Goal: Information Seeking & Learning: Learn about a topic

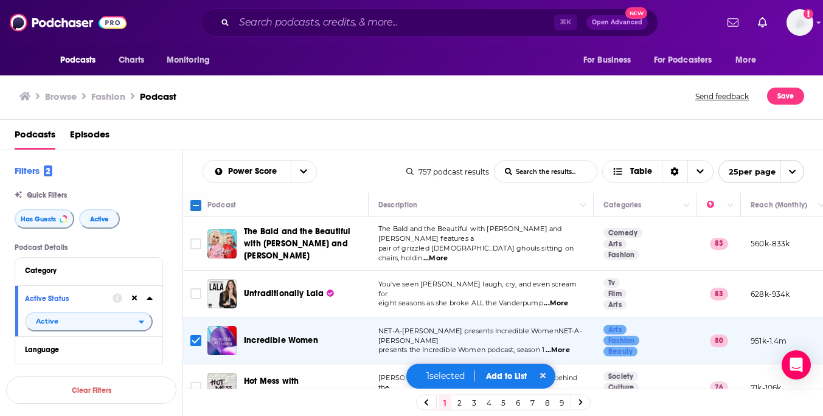
scroll to position [215, 0]
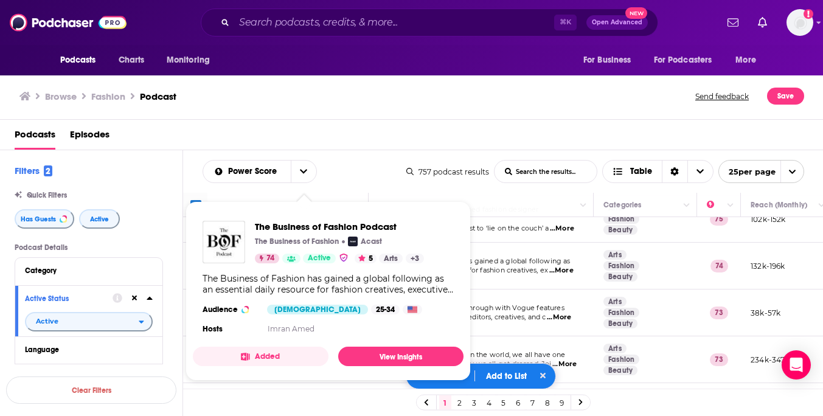
click at [297, 252] on div "The Business of Fashion Podcast The Business of Fashion Acast 74 Active 5 Arts …" at bounding box center [339, 242] width 169 height 43
click at [304, 224] on span "The Business of Fashion Podcast" at bounding box center [339, 227] width 169 height 12
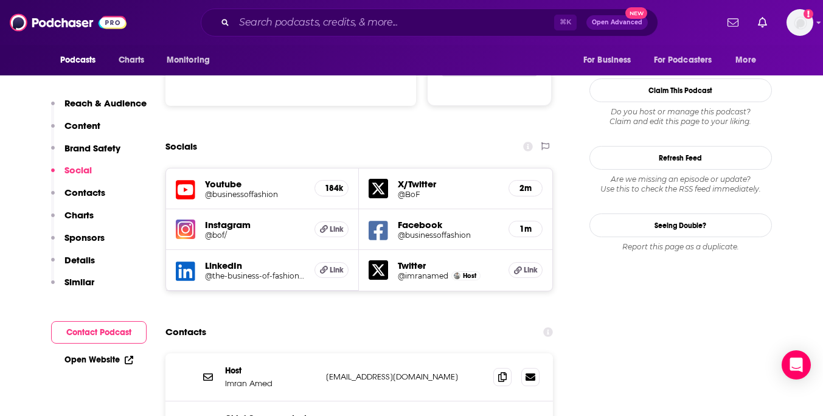
scroll to position [1416, 0]
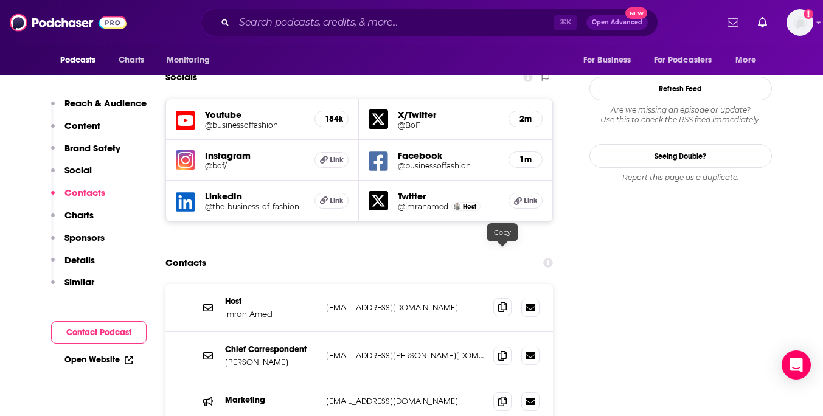
click at [504, 302] on icon at bounding box center [502, 307] width 9 height 10
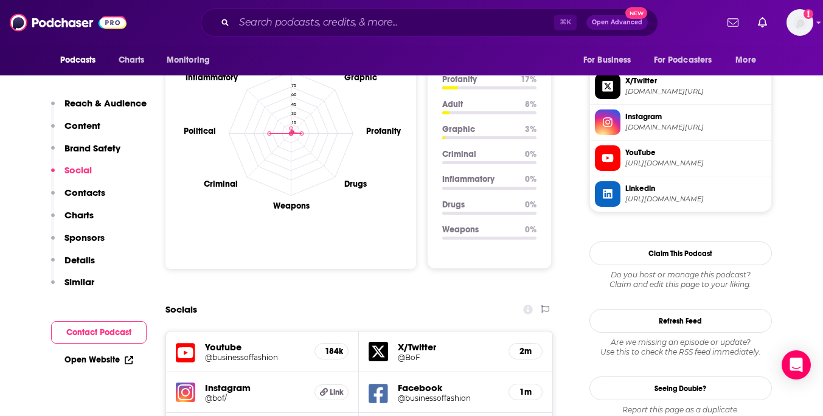
scroll to position [1166, 0]
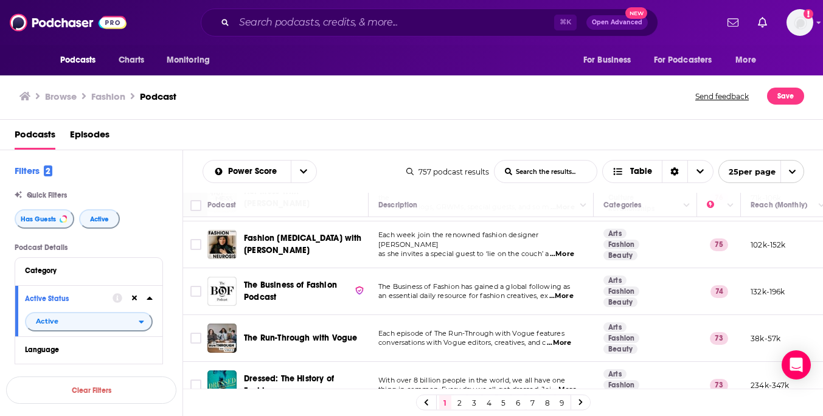
scroll to position [193, 0]
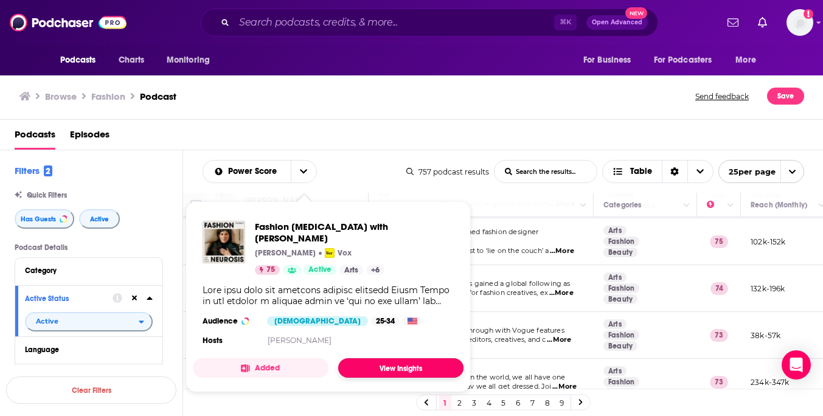
click at [390, 362] on link "View Insights" at bounding box center [400, 367] width 125 height 19
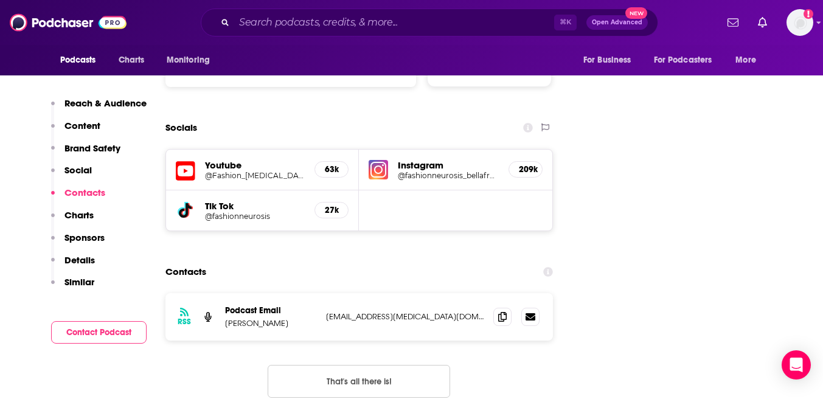
scroll to position [1337, 0]
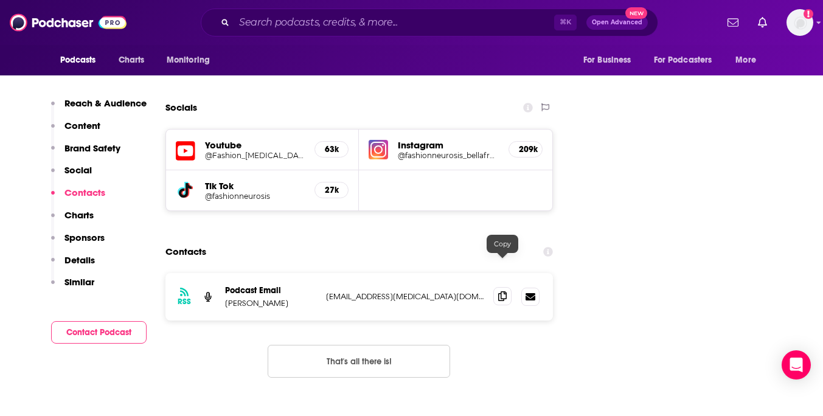
click at [500, 291] on icon at bounding box center [502, 296] width 9 height 10
click at [434, 139] on h5 "Instagram" at bounding box center [448, 145] width 101 height 12
click at [415, 139] on h5 "Instagram" at bounding box center [448, 145] width 101 height 12
click at [529, 144] on h5 "209k" at bounding box center [525, 149] width 13 height 10
click at [383, 140] on img at bounding box center [378, 149] width 19 height 19
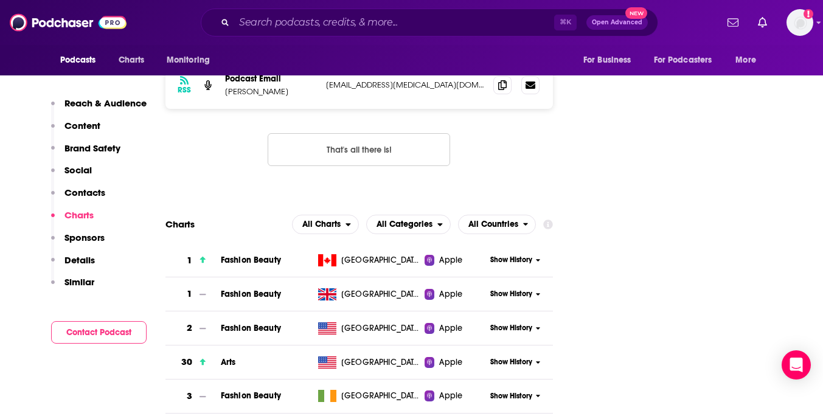
scroll to position [1552, 0]
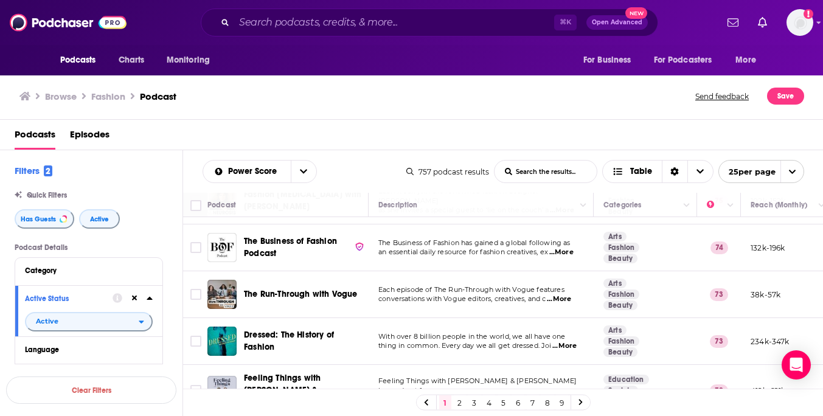
scroll to position [234, 0]
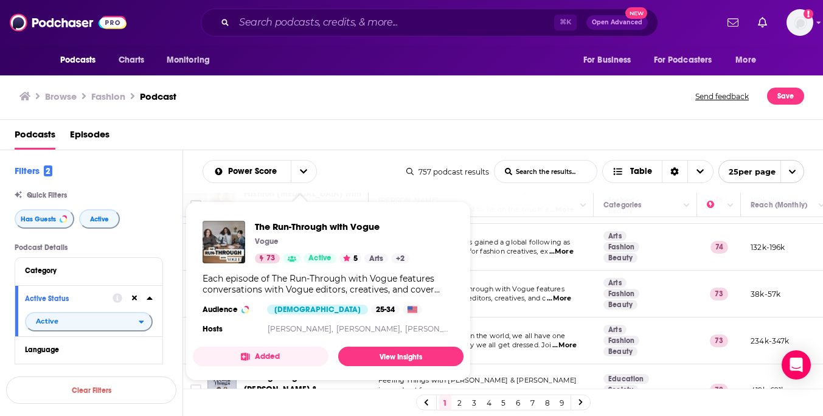
click at [294, 293] on div "Each episode of The Run-Through with Vogue features conversations with Vogue ed…" at bounding box center [328, 284] width 251 height 22
click at [393, 359] on link "View Insights" at bounding box center [400, 356] width 125 height 19
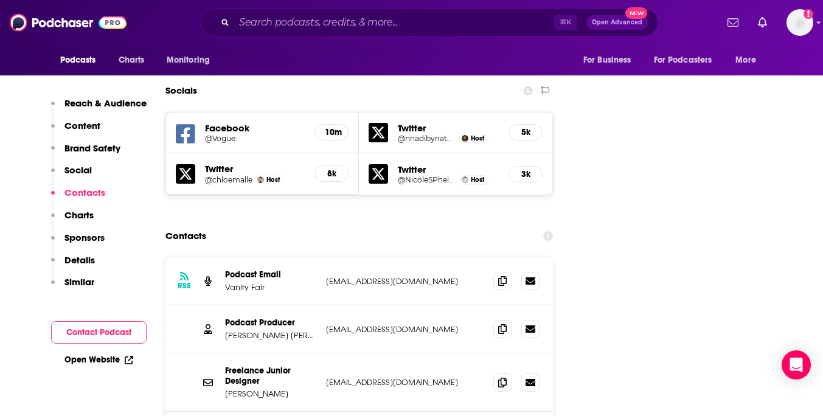
scroll to position [1445, 0]
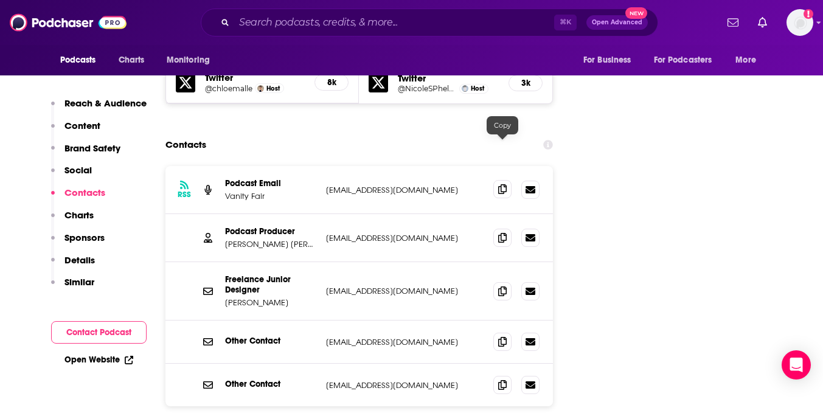
click at [503, 184] on icon at bounding box center [502, 189] width 9 height 10
click at [506, 232] on icon at bounding box center [502, 237] width 9 height 10
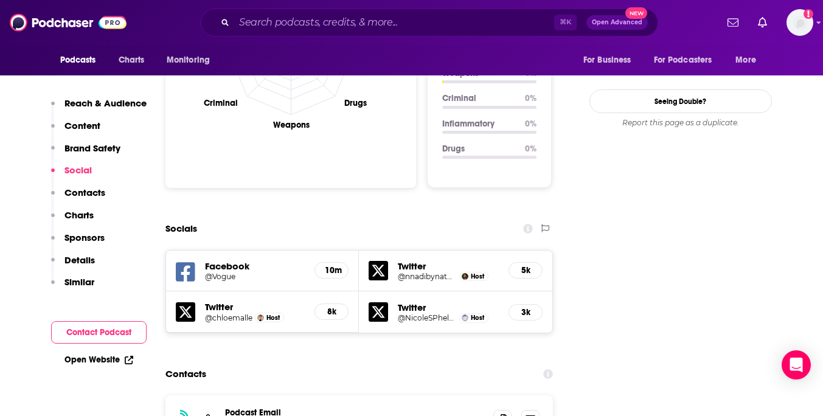
scroll to position [1214, 0]
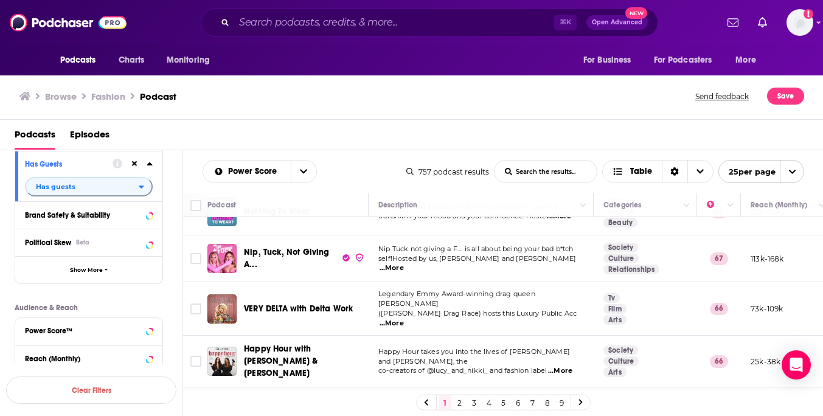
scroll to position [217, 0]
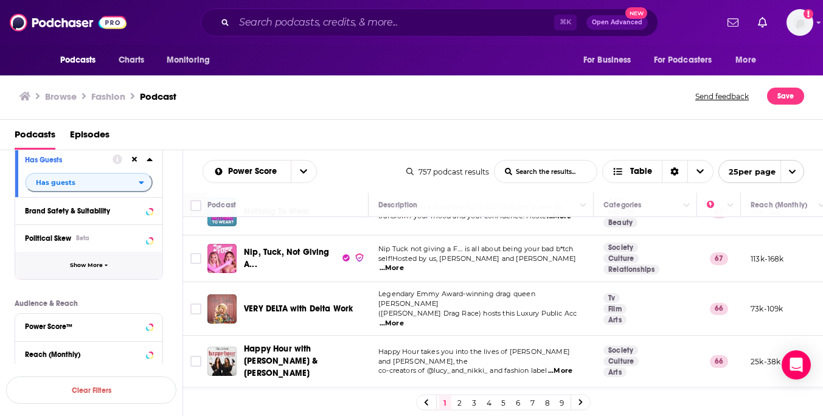
click at [105, 264] on icon "button" at bounding box center [107, 265] width 4 height 5
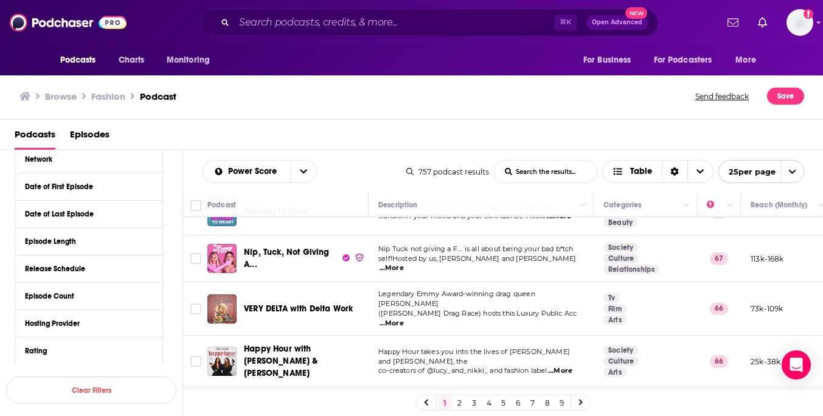
scroll to position [329, 0]
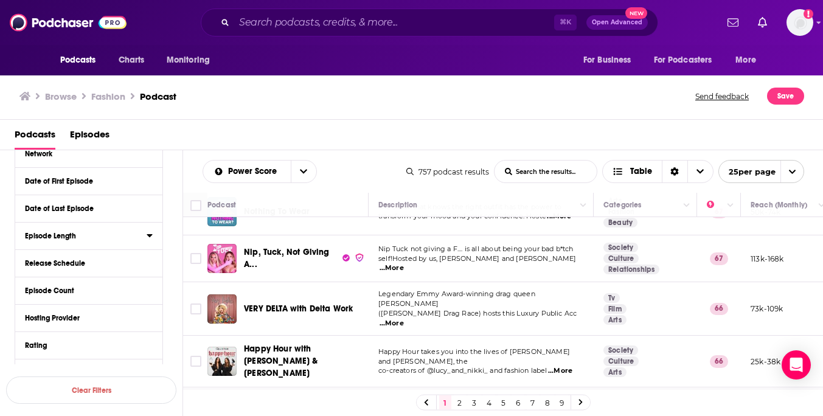
click at [59, 238] on div "Episode Length" at bounding box center [82, 236] width 114 height 9
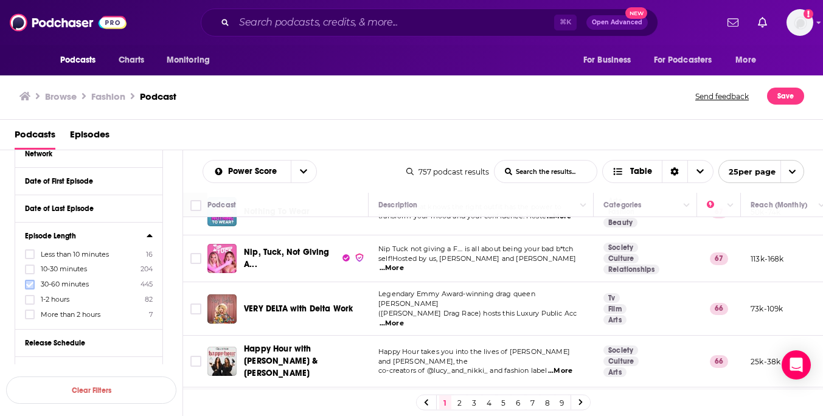
click at [32, 285] on icon at bounding box center [29, 284] width 7 height 5
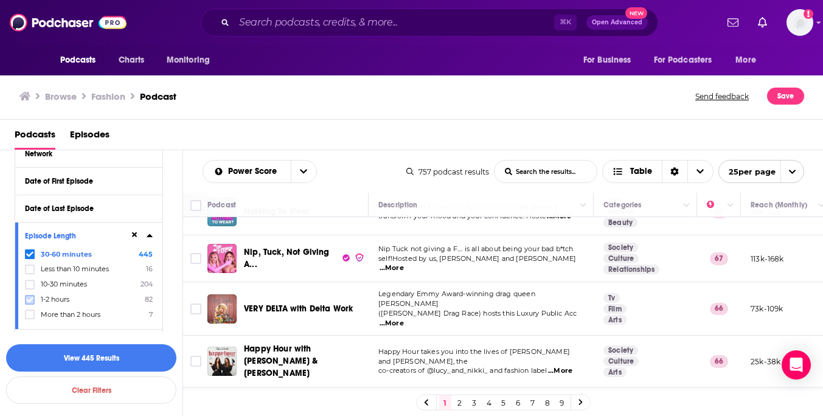
click at [30, 300] on icon at bounding box center [29, 299] width 7 height 5
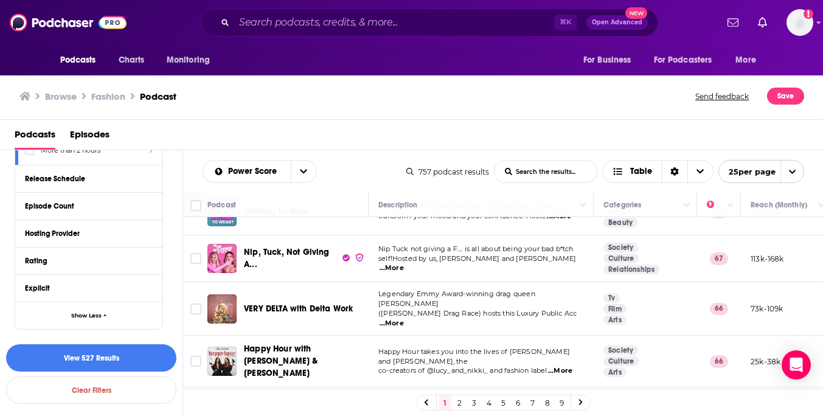
scroll to position [492, 0]
click at [61, 361] on button "View 527 Results" at bounding box center [91, 357] width 170 height 27
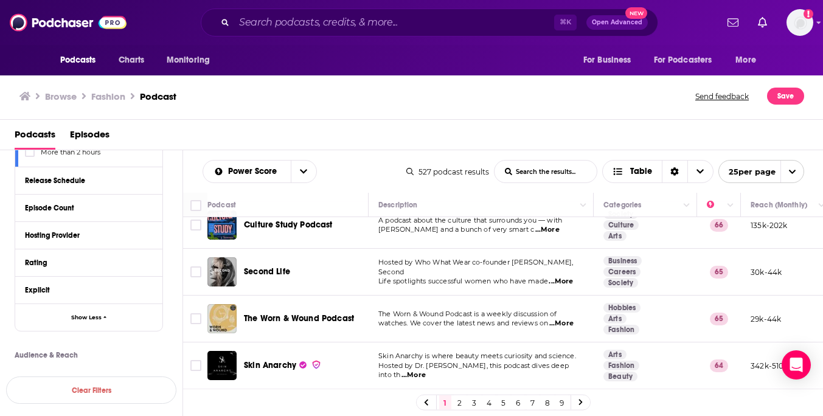
scroll to position [839, 0]
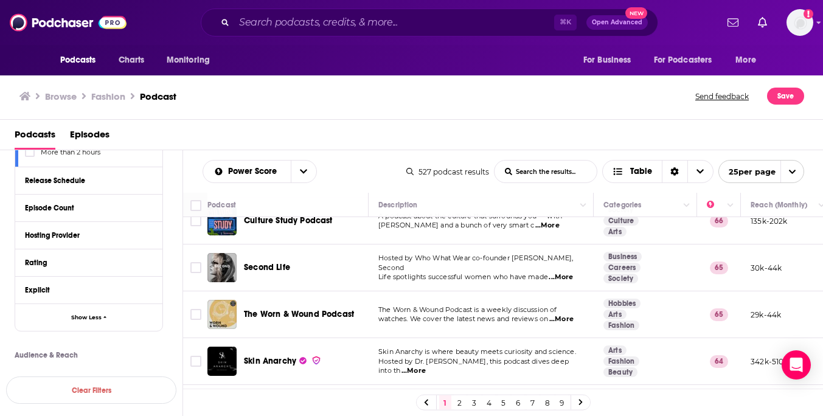
click at [568, 273] on span "...More" at bounding box center [561, 278] width 24 height 10
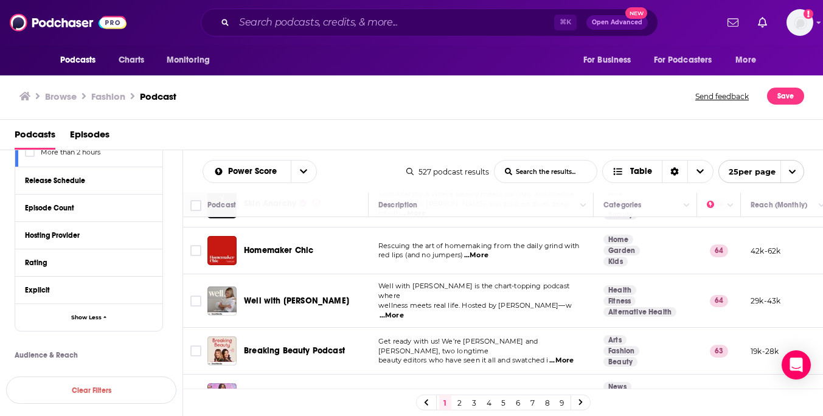
scroll to position [998, 0]
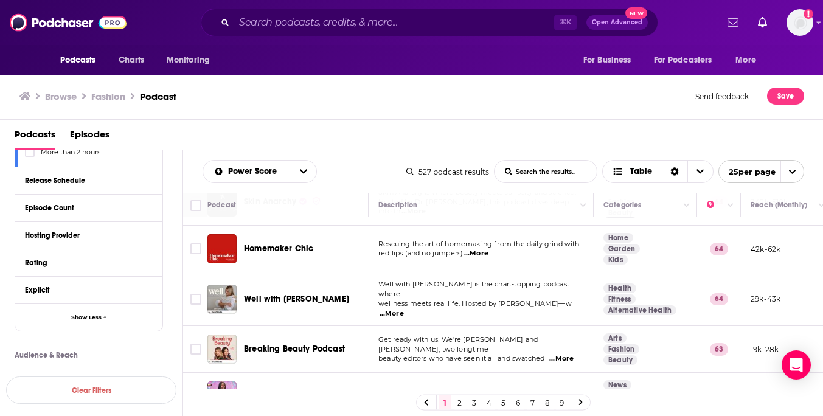
click at [459, 404] on link "2" at bounding box center [460, 402] width 12 height 15
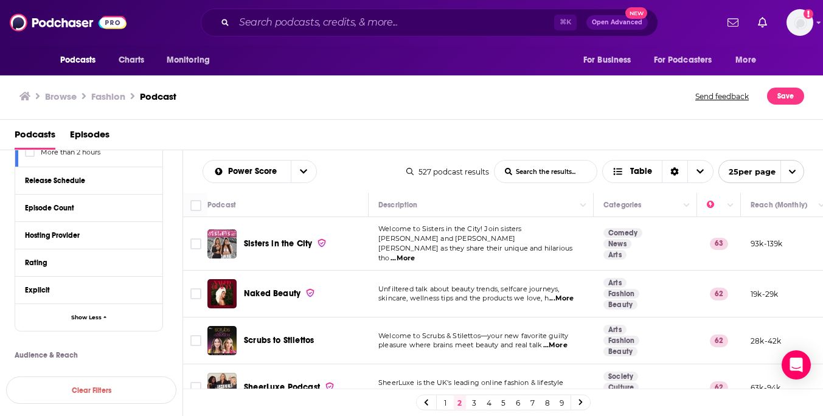
click at [415, 254] on span "...More" at bounding box center [403, 259] width 24 height 10
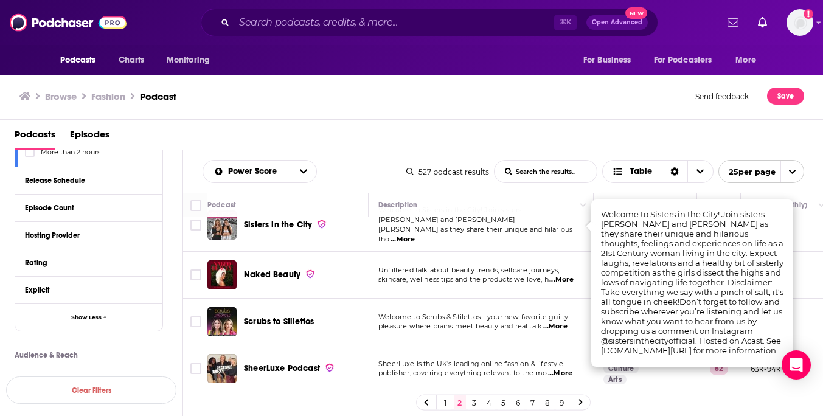
scroll to position [19, 0]
click at [453, 254] on td "Unfiltered talk about beauty trends, selfcare journeys, skincare, wellness tips…" at bounding box center [481, 274] width 225 height 47
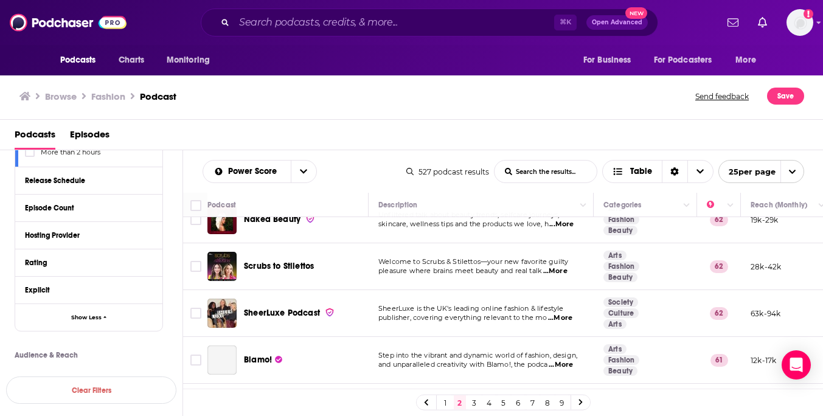
scroll to position [75, 0]
click at [560, 267] on span "...More" at bounding box center [555, 271] width 24 height 10
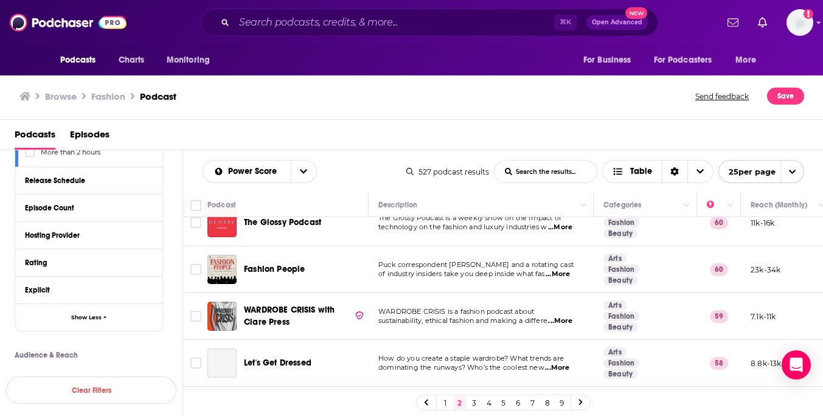
scroll to position [310, 0]
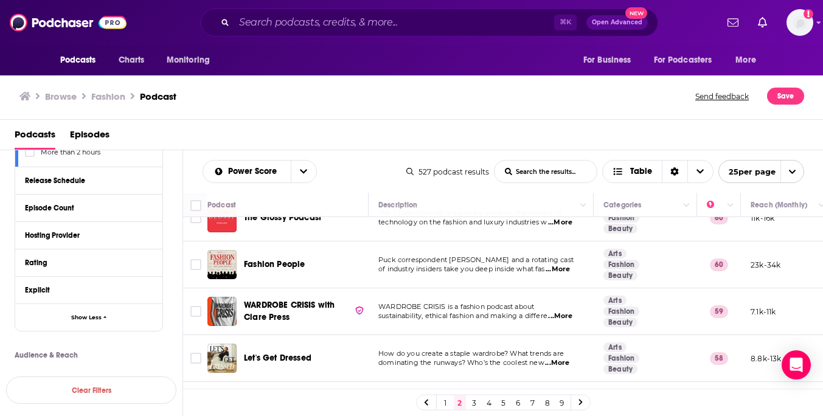
click at [556, 265] on span "...More" at bounding box center [558, 270] width 24 height 10
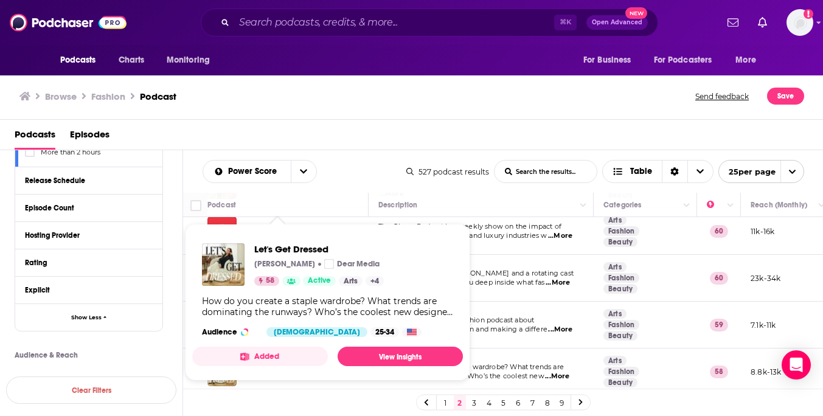
scroll to position [295, 0]
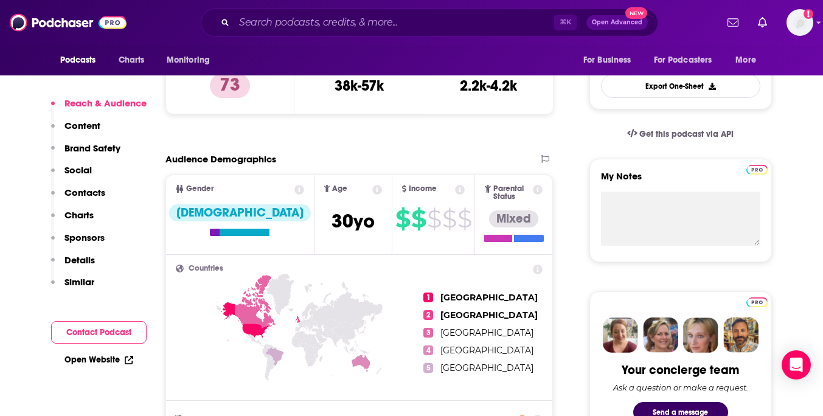
scroll to position [78, 0]
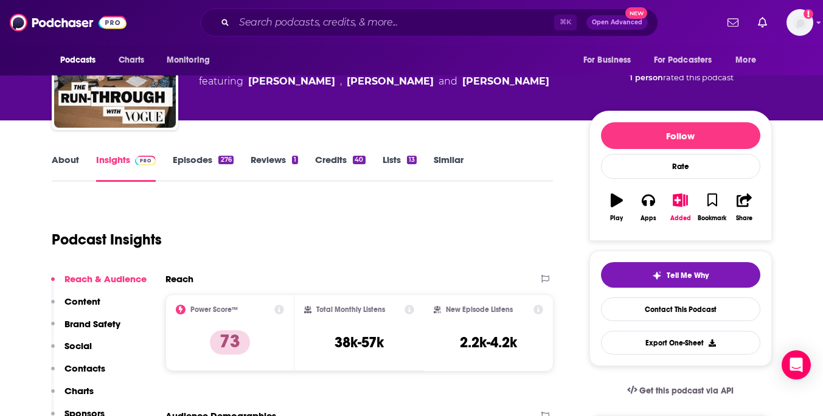
click at [82, 344] on p "Social" at bounding box center [77, 346] width 27 height 12
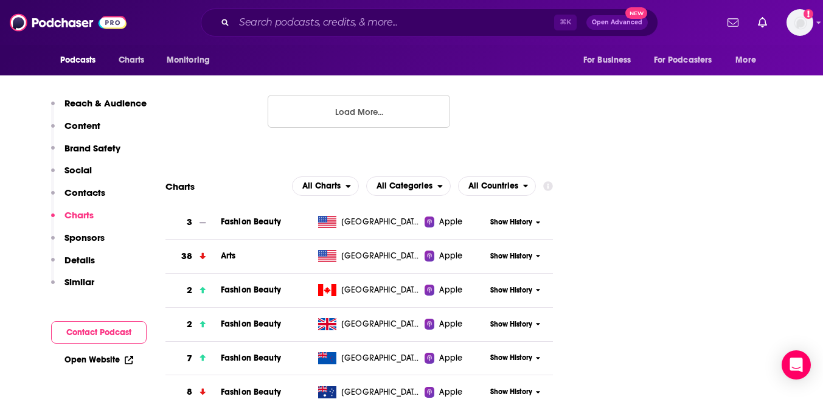
scroll to position [1782, 0]
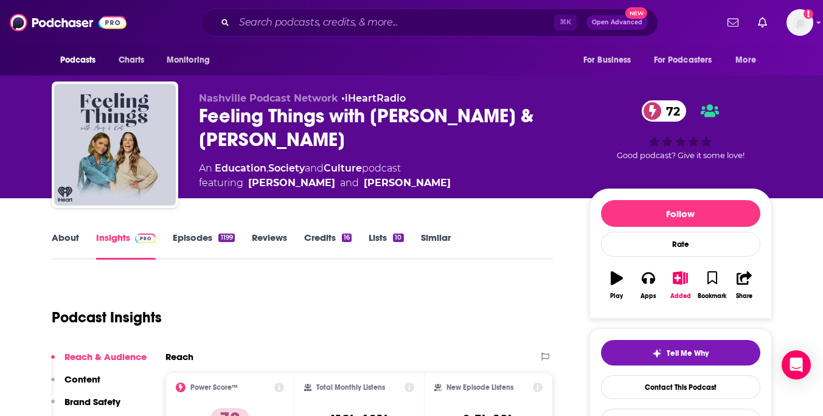
click at [198, 240] on link "Episodes 1199" at bounding box center [203, 246] width 61 height 28
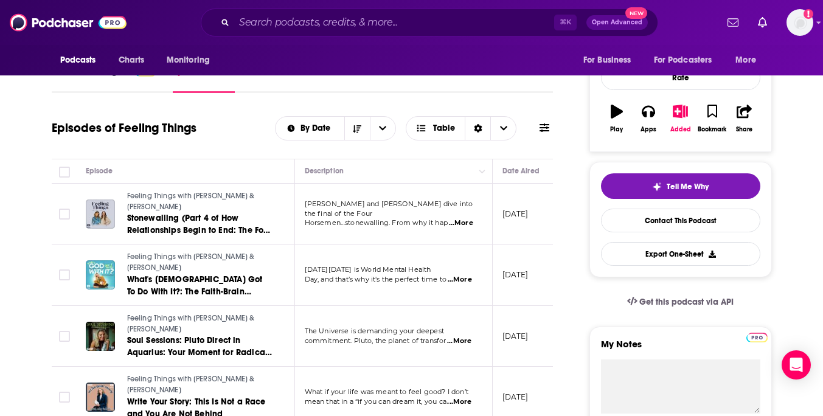
scroll to position [175, 0]
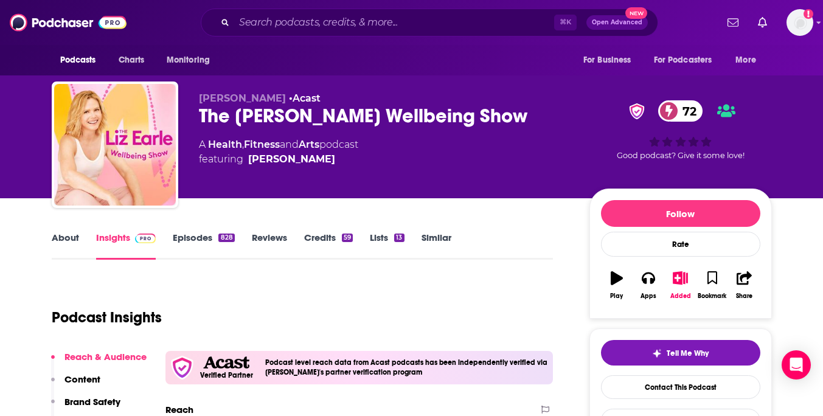
click at [197, 250] on link "Episodes 828" at bounding box center [203, 246] width 61 height 28
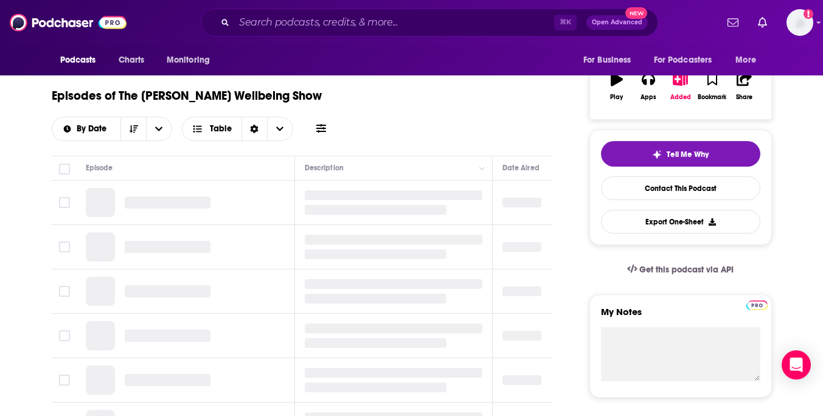
scroll to position [266, 0]
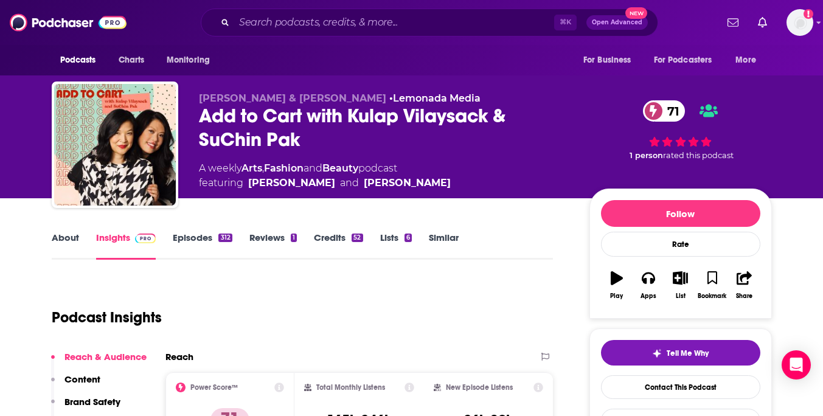
click at [195, 243] on link "Episodes 312" at bounding box center [202, 246] width 59 height 28
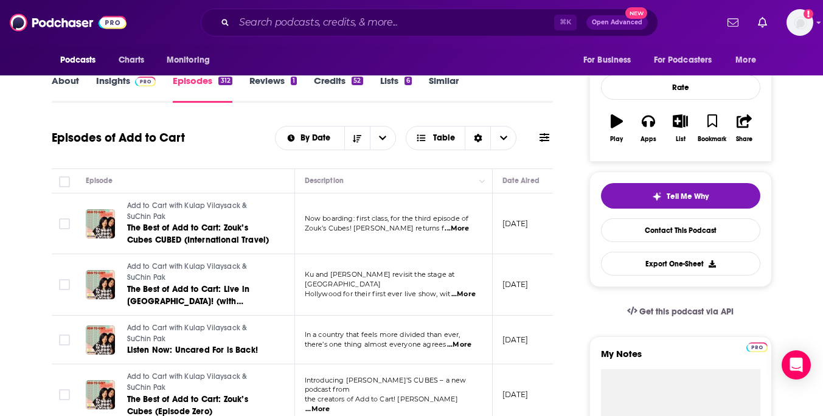
scroll to position [161, 0]
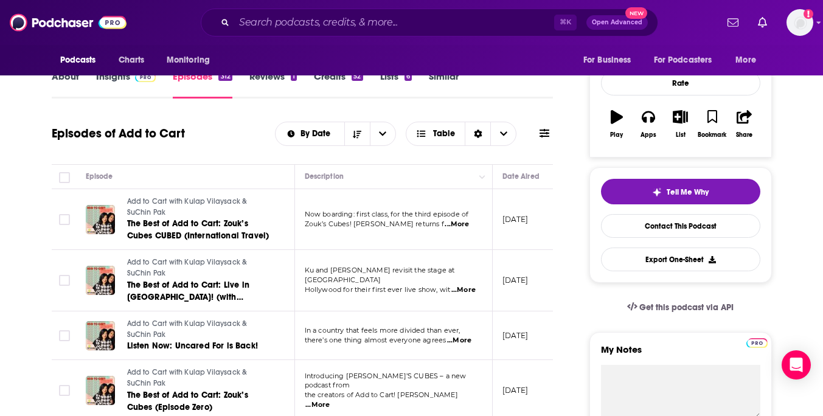
click at [464, 222] on span "...More" at bounding box center [457, 225] width 24 height 10
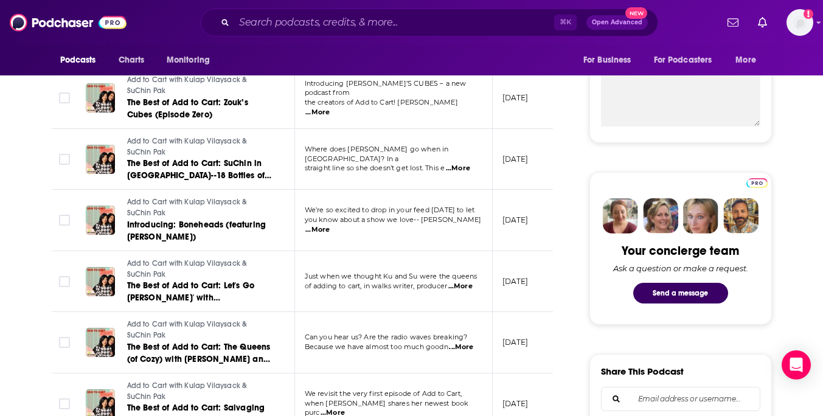
scroll to position [463, 0]
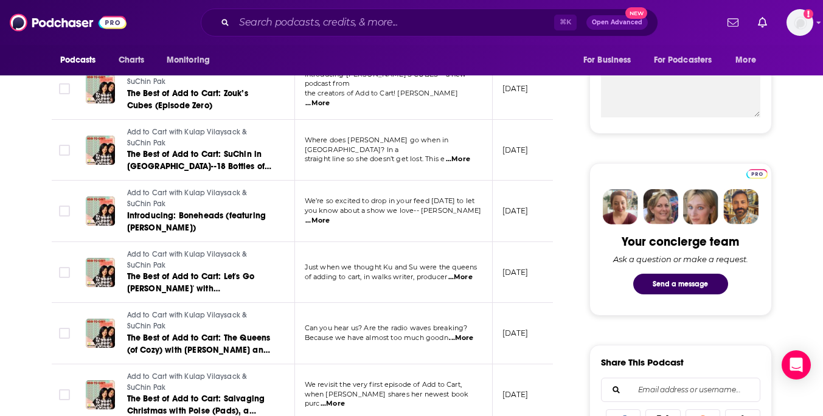
click at [470, 277] on span "...More" at bounding box center [460, 278] width 24 height 10
click at [609, 296] on div "Your concierge team Ask a question or make a request. Send a message" at bounding box center [680, 240] width 159 height 130
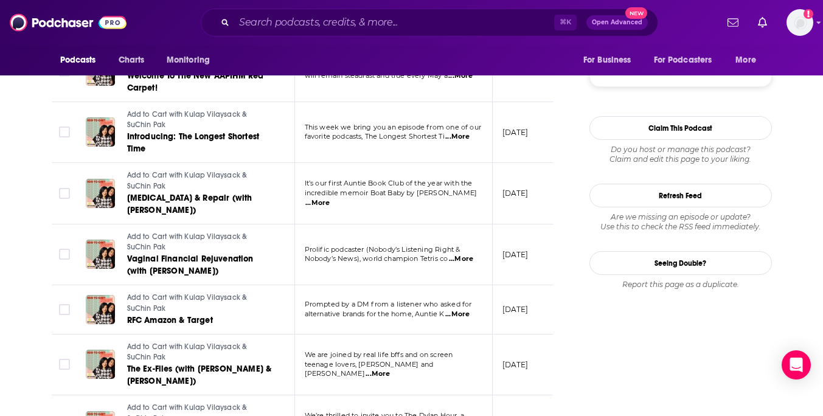
scroll to position [1320, 0]
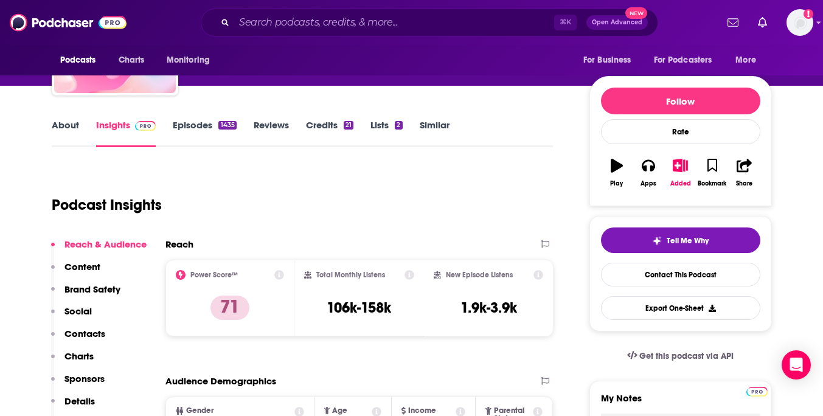
scroll to position [33, 0]
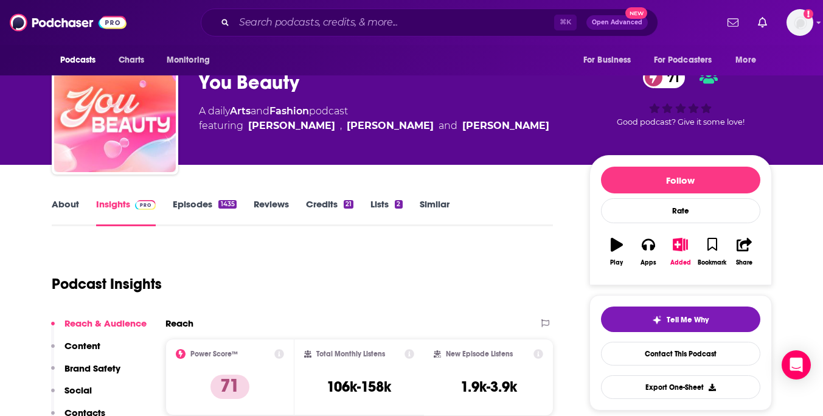
click at [212, 209] on link "Episodes 1435" at bounding box center [204, 212] width 63 height 28
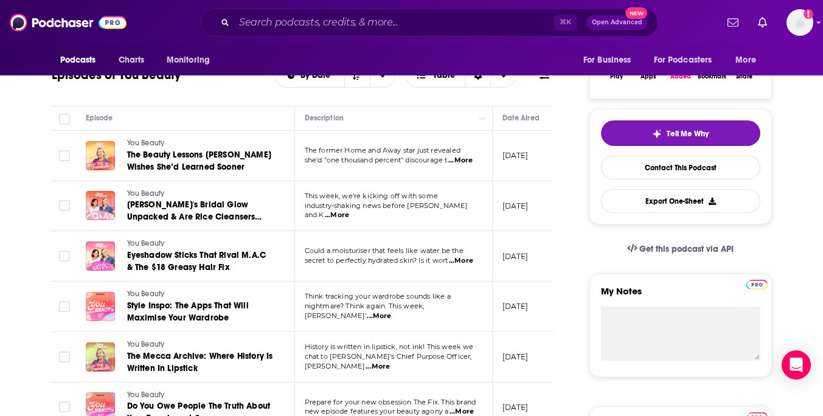
scroll to position [223, 0]
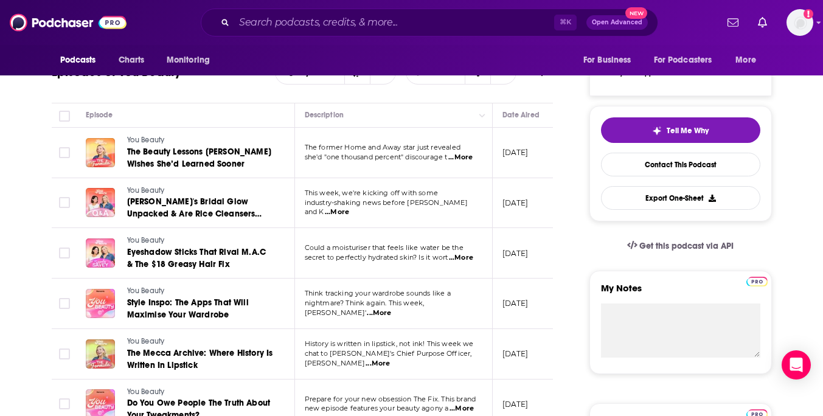
click at [349, 210] on span "...More" at bounding box center [337, 212] width 24 height 10
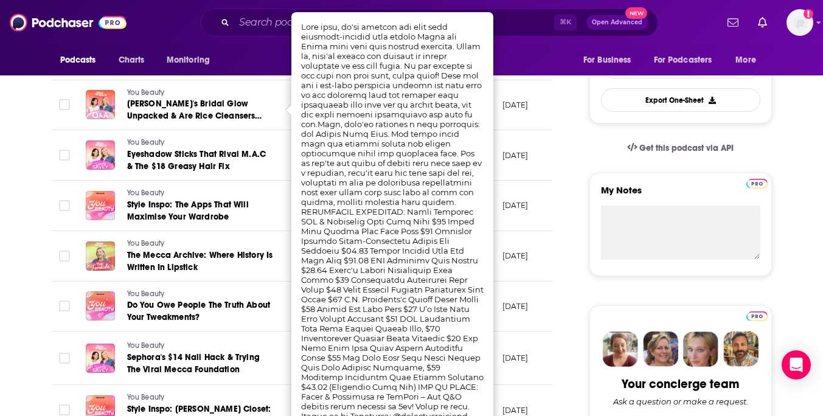
scroll to position [328, 0]
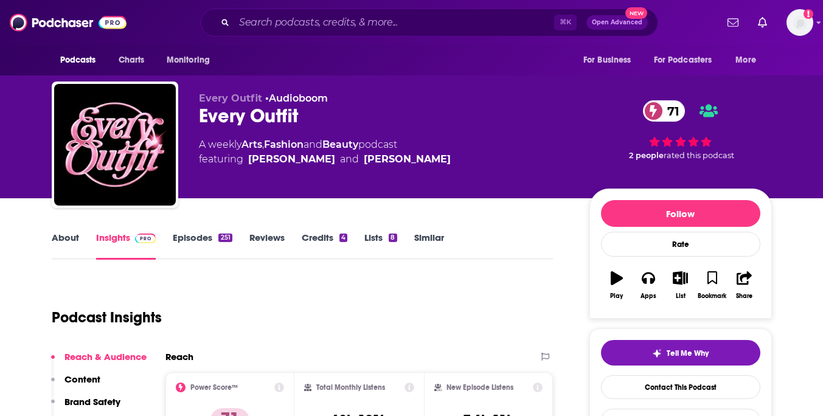
click at [213, 237] on link "Episodes 251" at bounding box center [202, 246] width 59 height 28
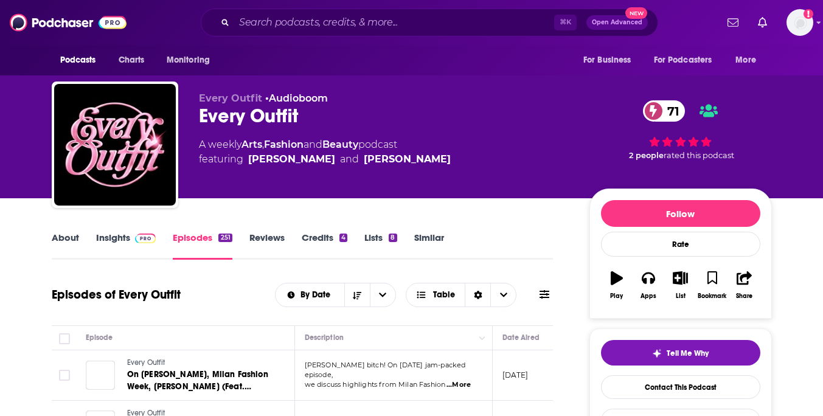
scroll to position [223, 0]
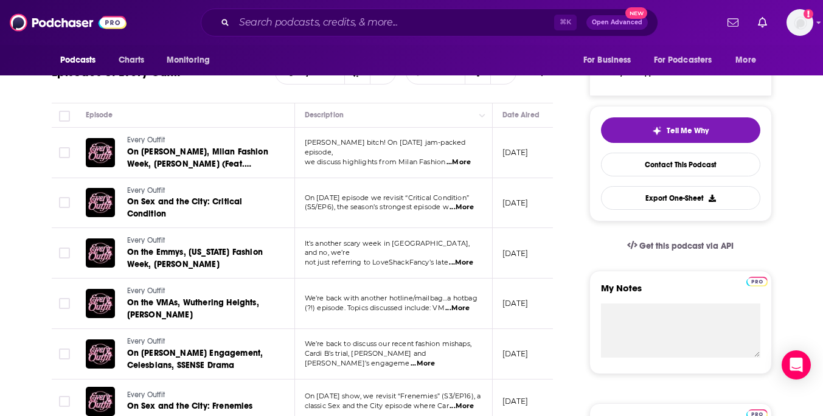
click at [461, 158] on span "...More" at bounding box center [459, 163] width 24 height 10
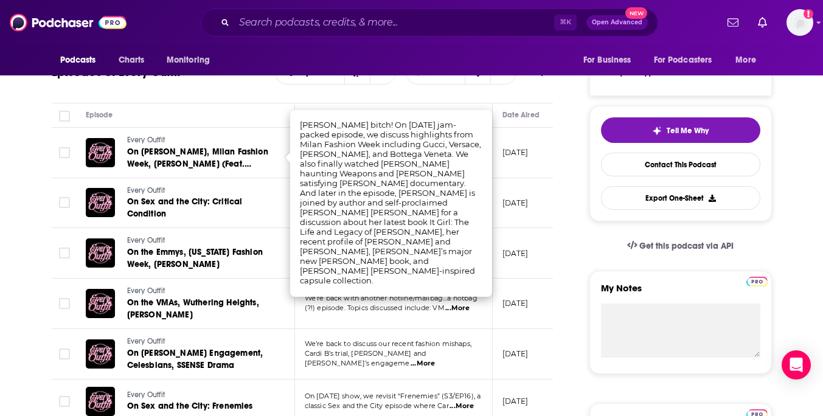
click at [480, 91] on div "Episodes of Every Outfit By Date Table" at bounding box center [303, 80] width 502 height 47
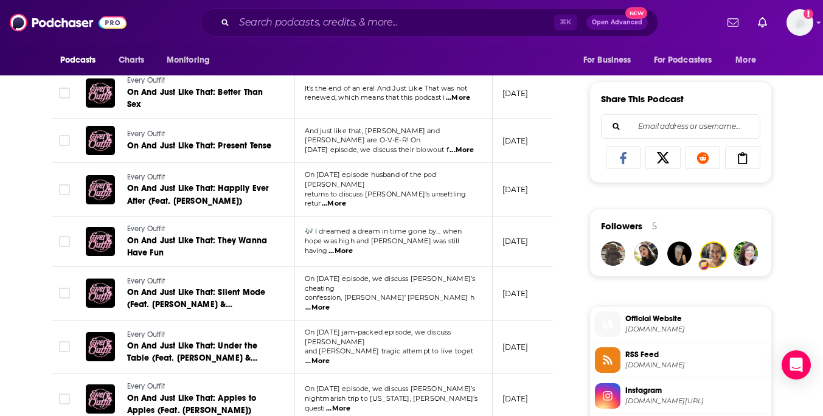
scroll to position [0, 0]
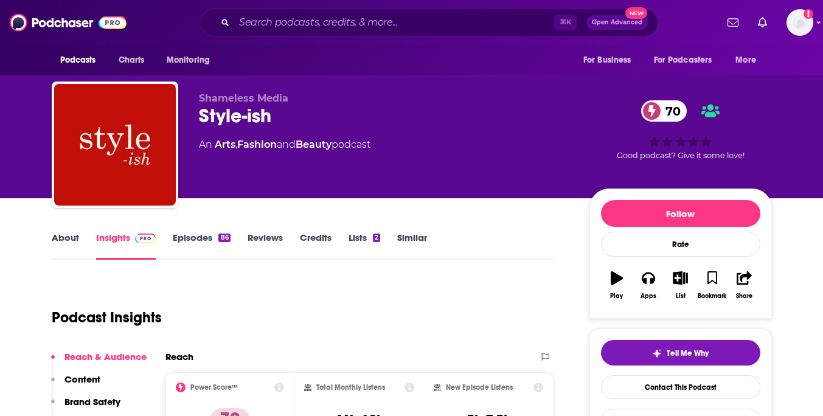
click at [193, 238] on link "Episodes 86" at bounding box center [201, 246] width 57 height 28
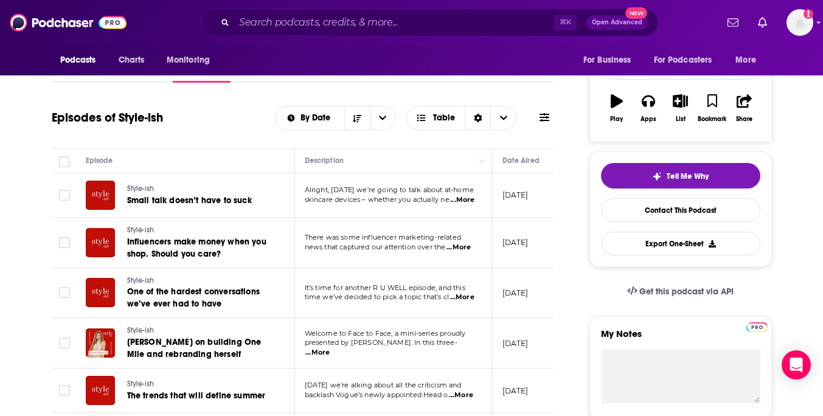
scroll to position [178, 0]
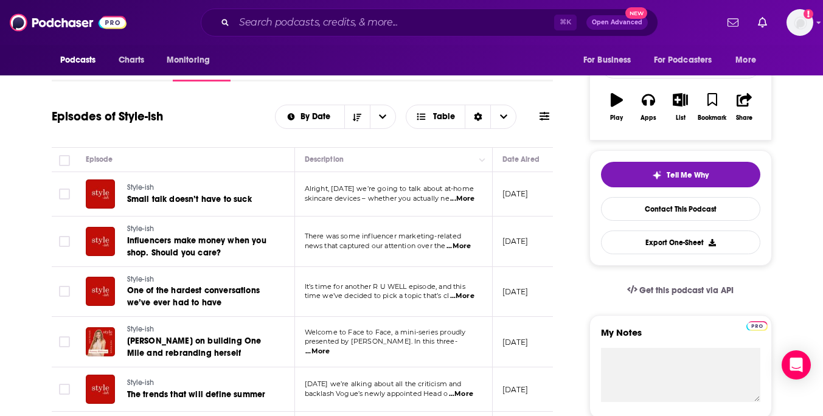
click at [330, 347] on span "...More" at bounding box center [317, 352] width 24 height 10
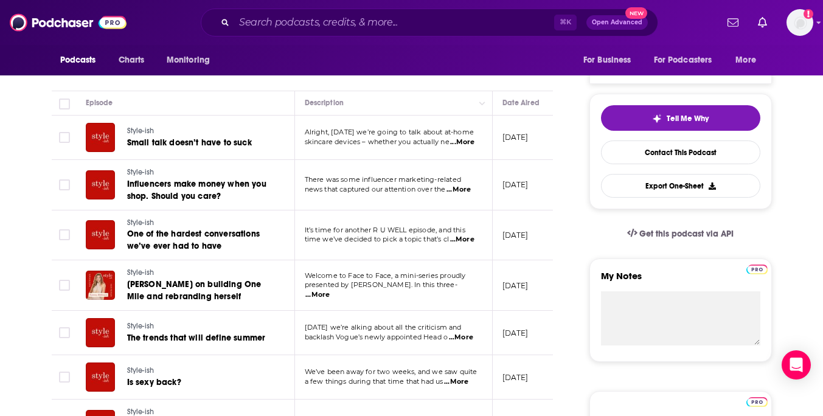
scroll to position [0, 0]
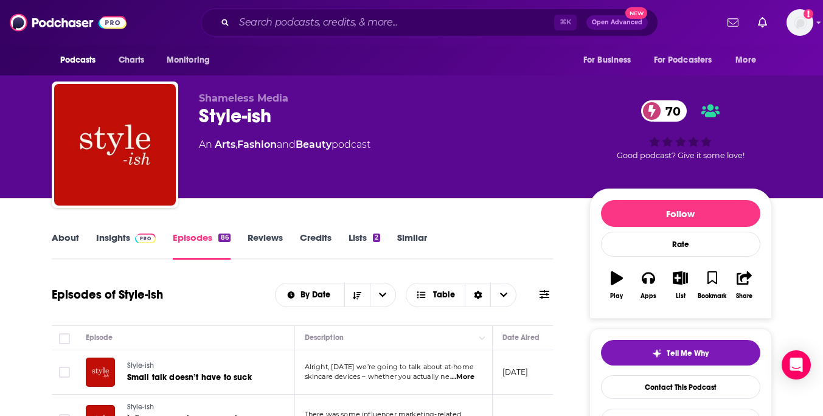
click at [104, 233] on link "Insights" at bounding box center [126, 246] width 60 height 28
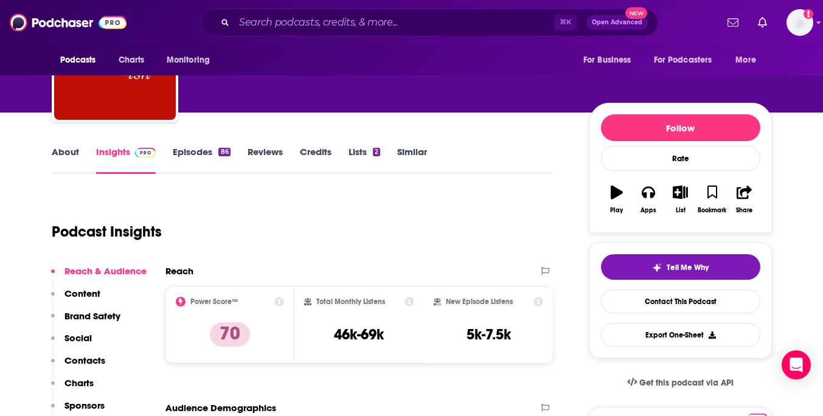
scroll to position [186, 0]
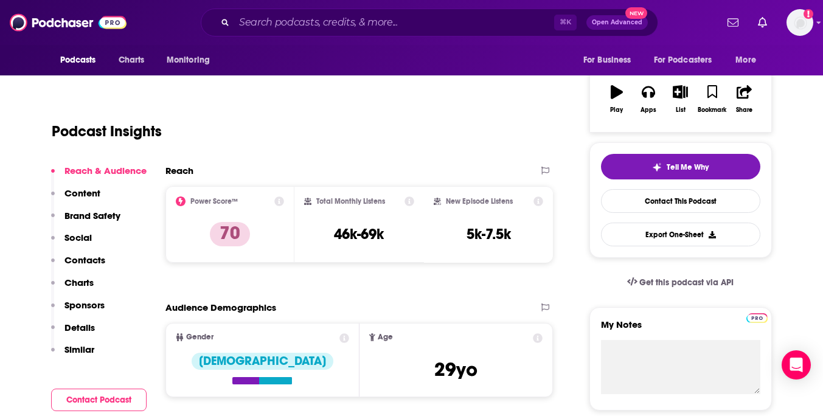
click at [85, 263] on p "Contacts" at bounding box center [84, 260] width 41 height 12
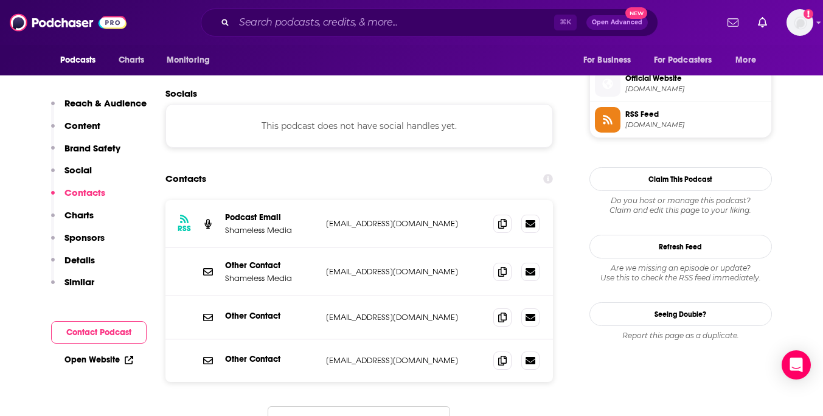
scroll to position [967, 0]
click at [509, 224] on span at bounding box center [502, 223] width 18 height 18
click at [497, 279] on span at bounding box center [502, 271] width 18 height 18
click at [84, 168] on p "Social" at bounding box center [77, 170] width 27 height 12
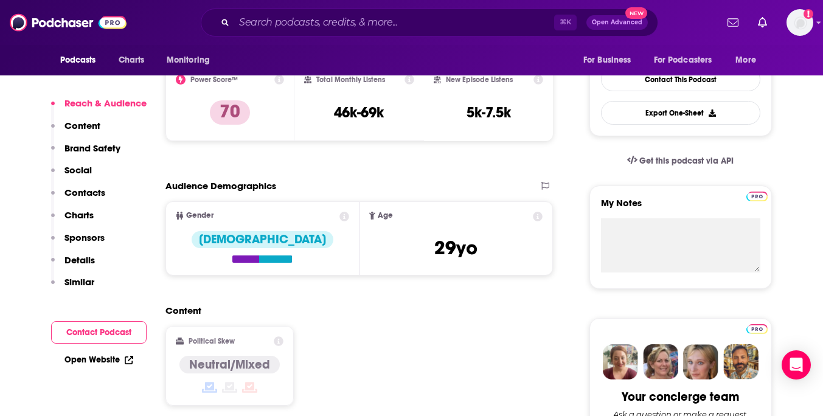
scroll to position [327, 0]
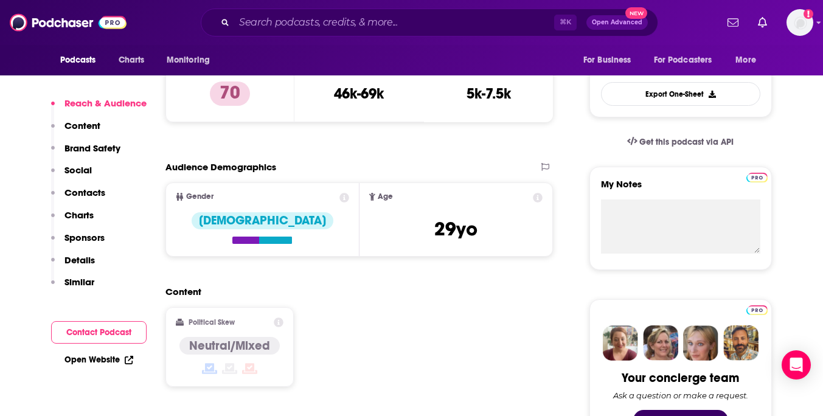
click at [81, 168] on p "Social" at bounding box center [77, 170] width 27 height 12
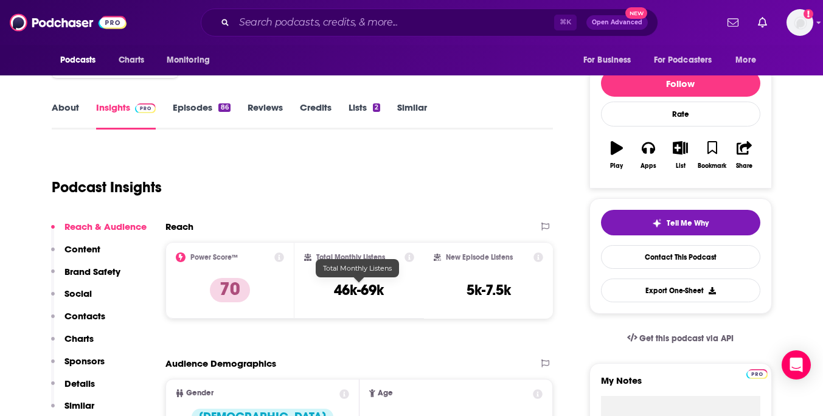
scroll to position [18, 0]
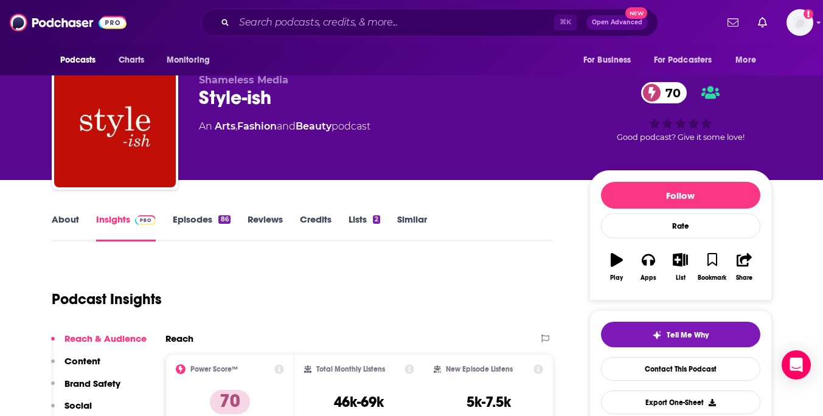
click at [219, 214] on link "Episodes 86" at bounding box center [201, 228] width 57 height 28
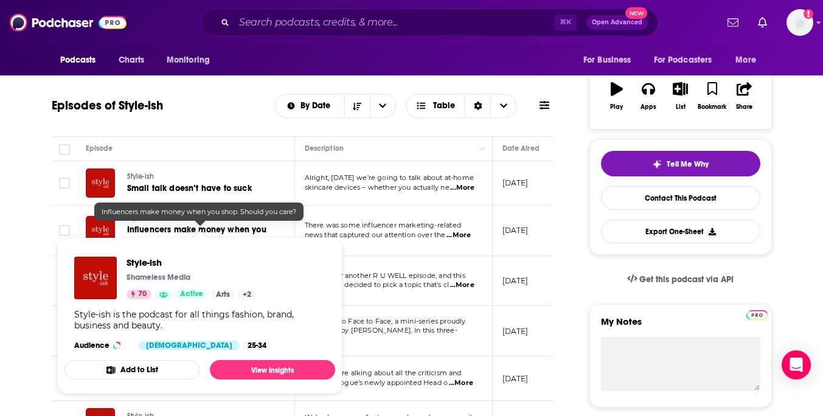
scroll to position [343, 0]
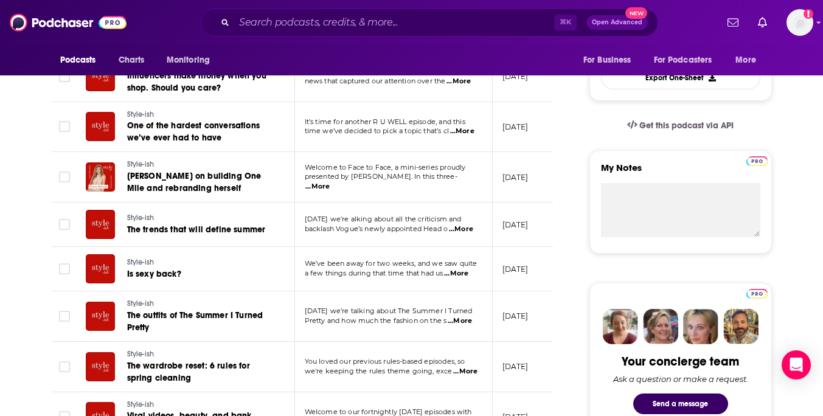
click at [330, 182] on span "...More" at bounding box center [317, 187] width 24 height 10
drag, startPoint x: 397, startPoint y: 74, endPoint x: 406, endPoint y: 74, distance: 9.1
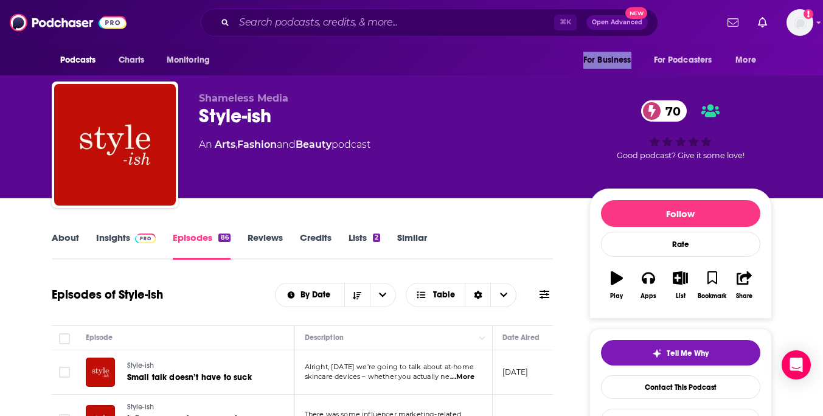
click at [120, 239] on link "Insights" at bounding box center [126, 246] width 60 height 28
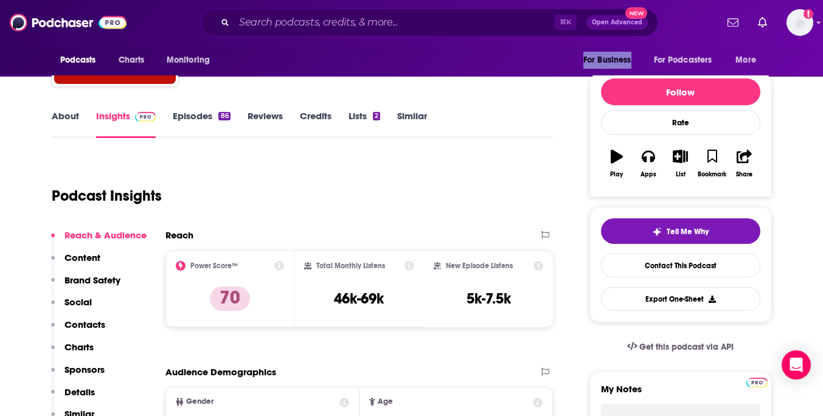
scroll to position [298, 0]
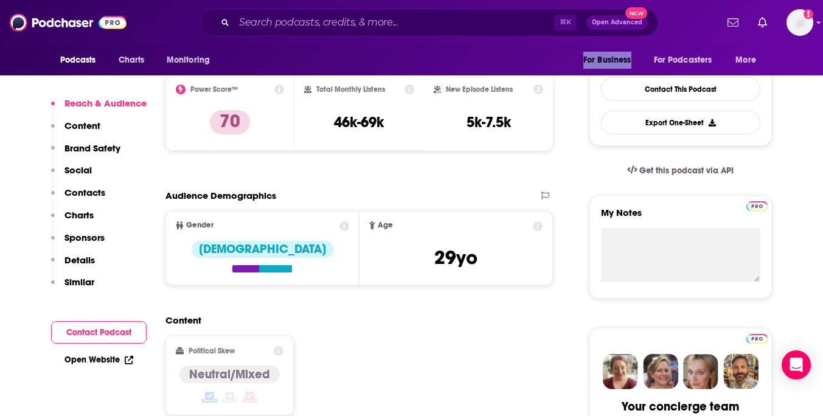
click at [78, 215] on p "Charts" at bounding box center [78, 215] width 29 height 12
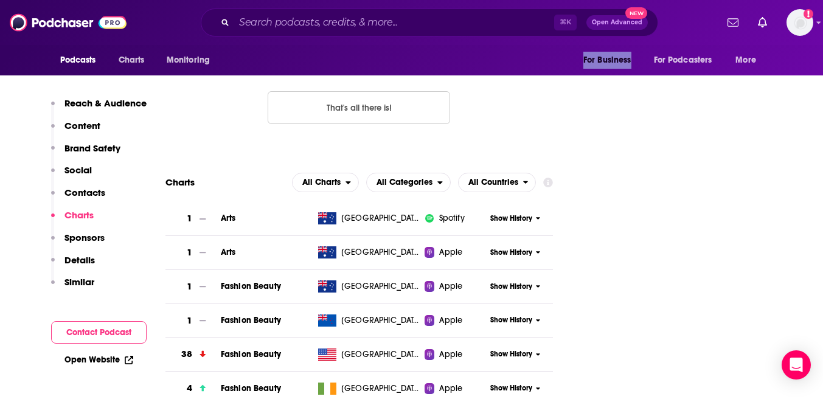
scroll to position [1289, 0]
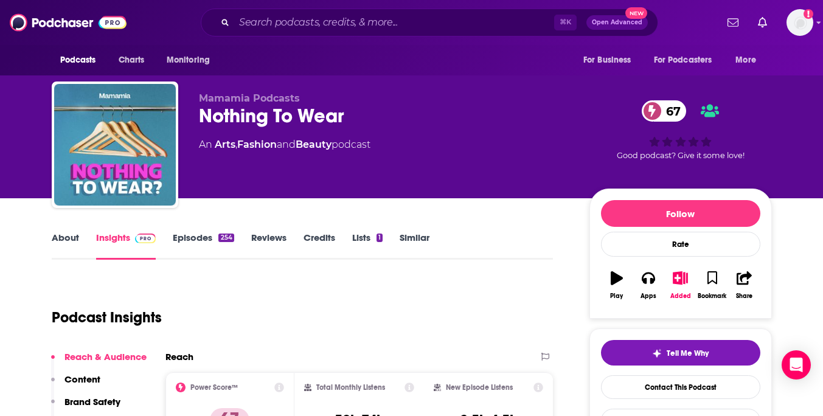
click at [198, 244] on link "Episodes 254" at bounding box center [203, 246] width 61 height 28
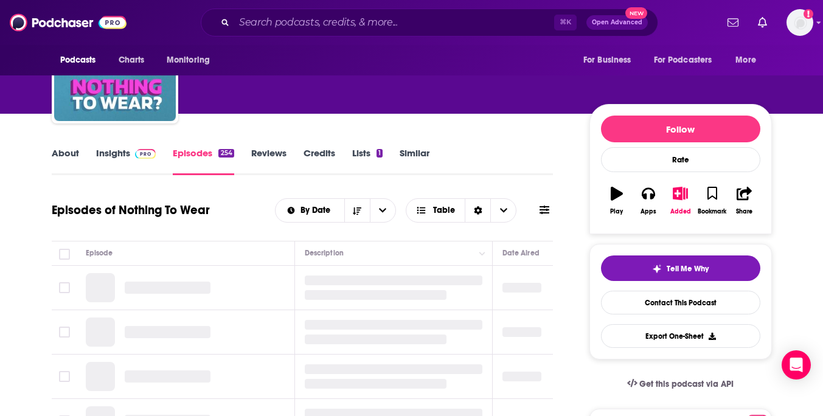
scroll to position [94, 0]
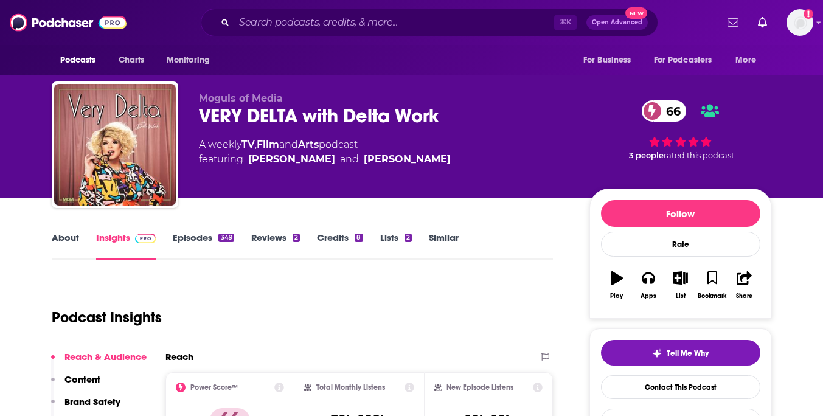
click at [201, 242] on link "Episodes 349" at bounding box center [203, 246] width 61 height 28
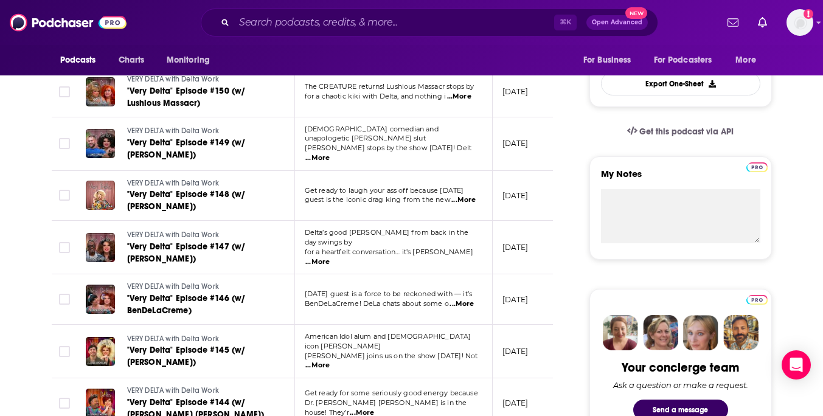
scroll to position [339, 0]
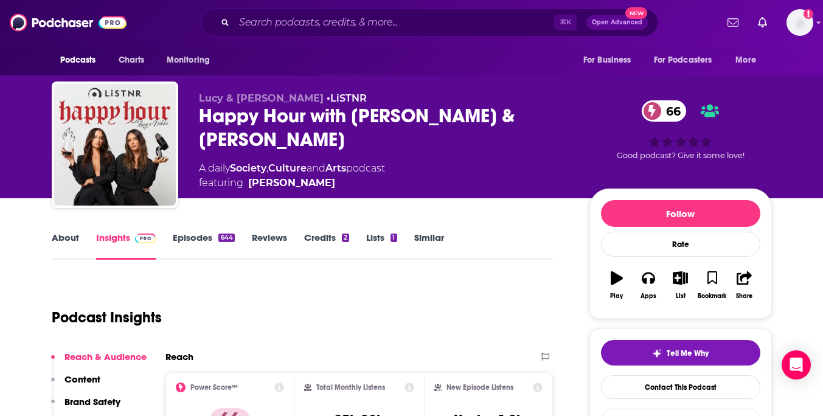
click at [203, 243] on link "Episodes 644" at bounding box center [203, 246] width 61 height 28
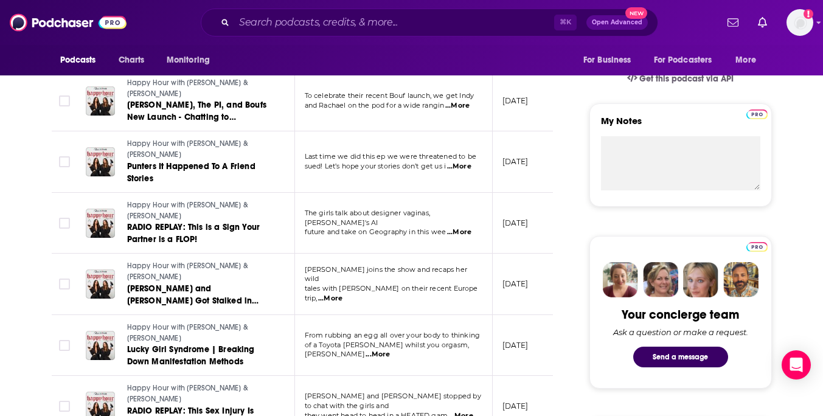
scroll to position [392, 0]
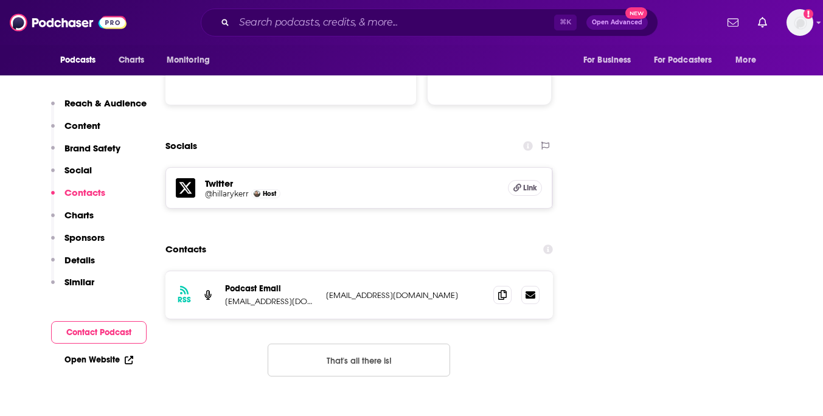
scroll to position [1314, 0]
click at [501, 289] on icon at bounding box center [502, 294] width 9 height 10
click at [74, 216] on p "Charts" at bounding box center [78, 215] width 29 height 12
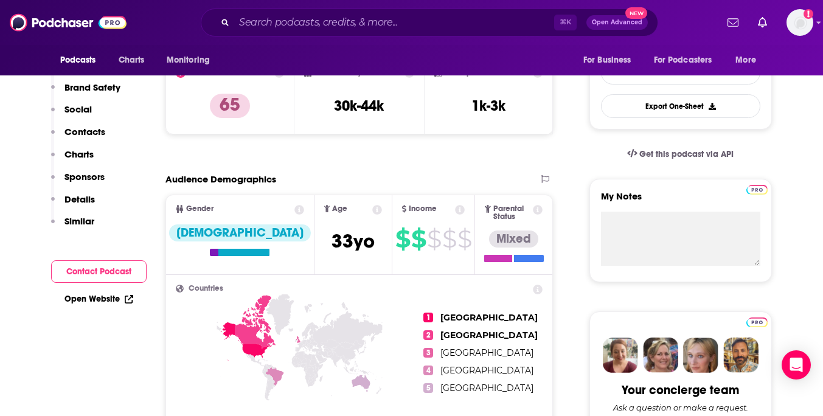
scroll to position [0, 0]
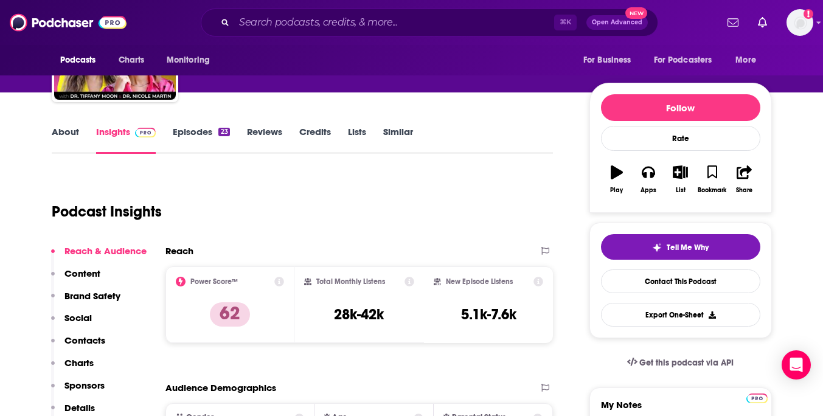
scroll to position [137, 0]
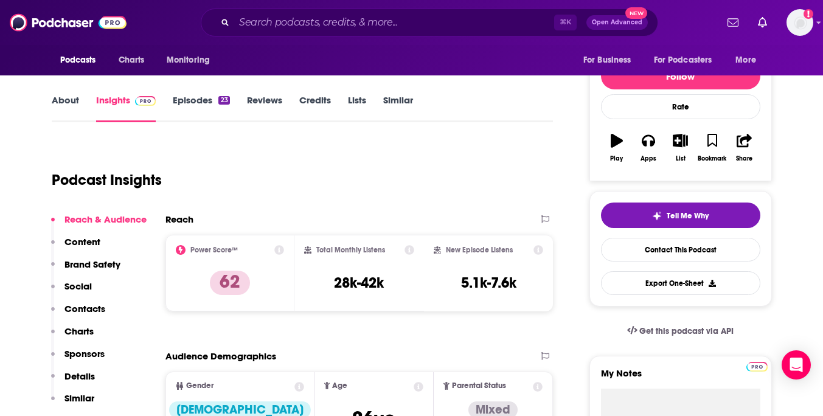
click at [200, 100] on link "Episodes 23" at bounding box center [201, 108] width 57 height 28
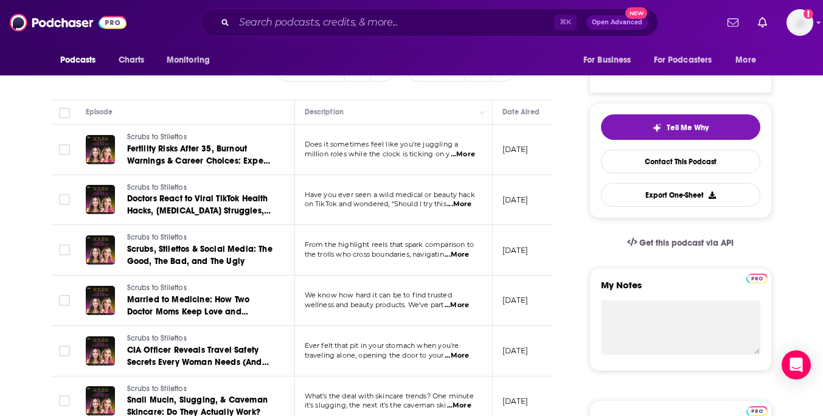
scroll to position [247, 0]
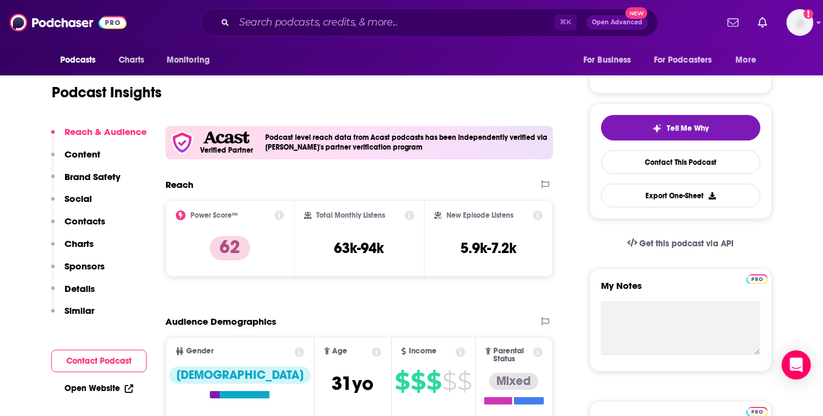
scroll to position [287, 0]
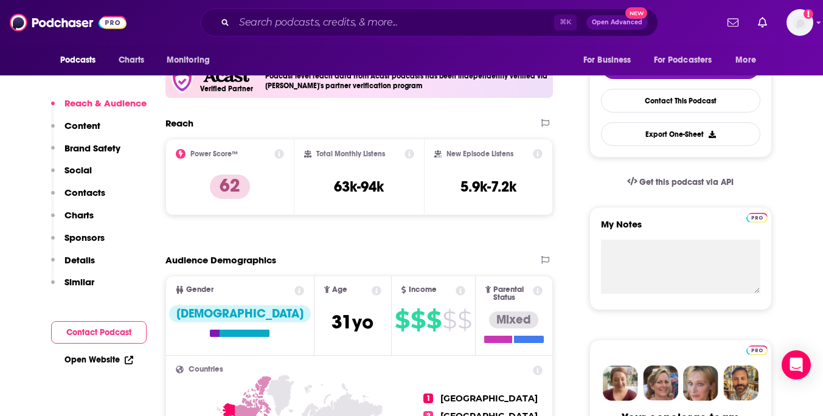
click at [97, 190] on p "Contacts" at bounding box center [84, 193] width 41 height 12
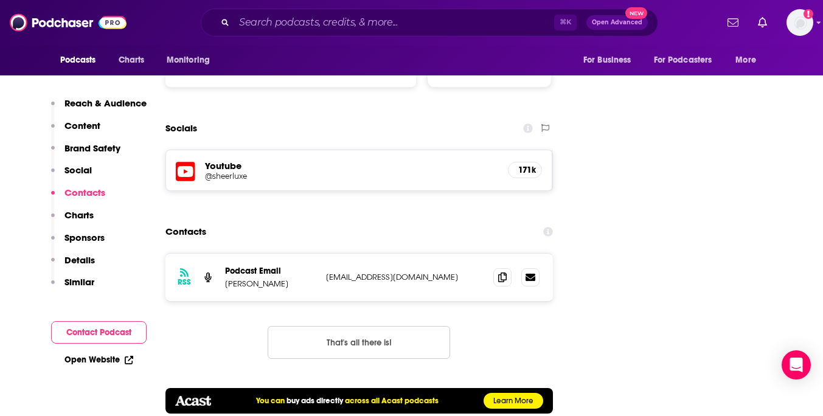
scroll to position [1388, 0]
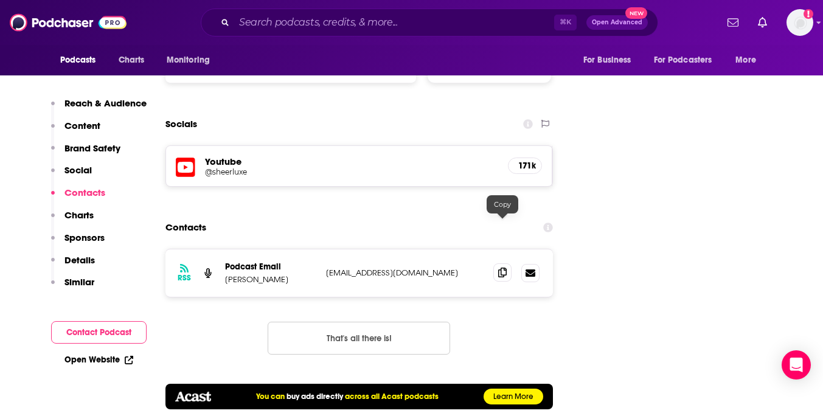
click at [501, 263] on span at bounding box center [502, 272] width 18 height 18
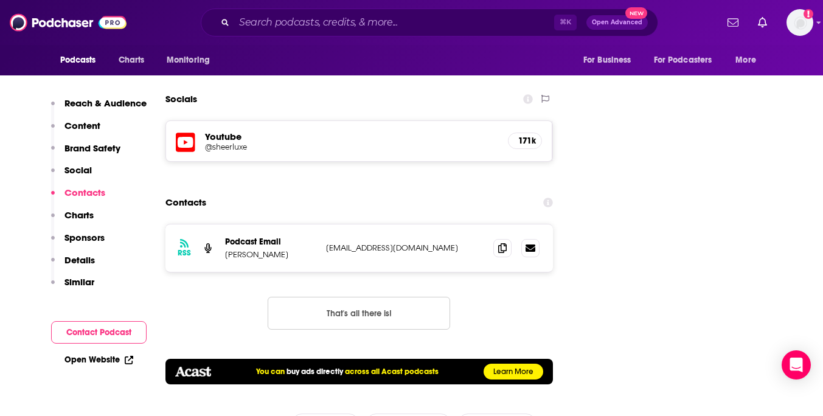
click at [83, 215] on p "Charts" at bounding box center [78, 215] width 29 height 12
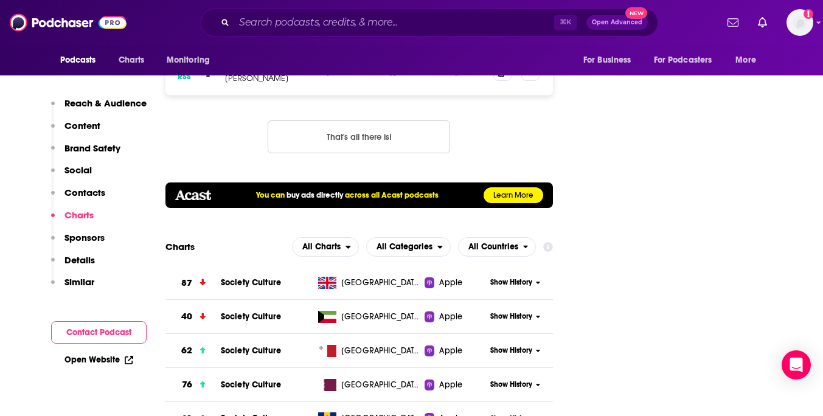
scroll to position [1611, 0]
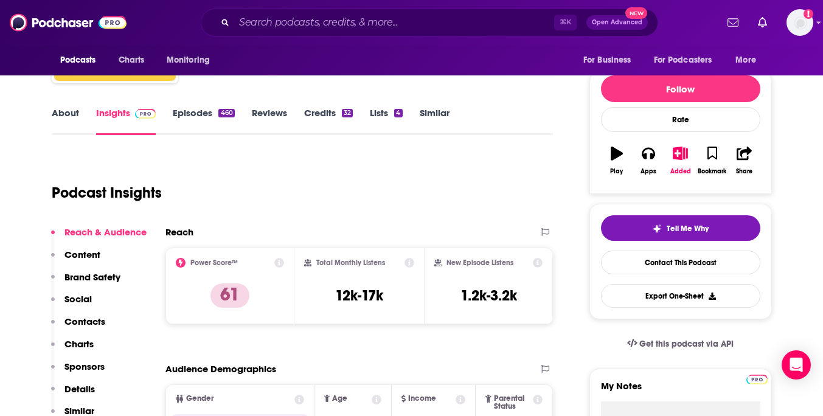
scroll to position [160, 0]
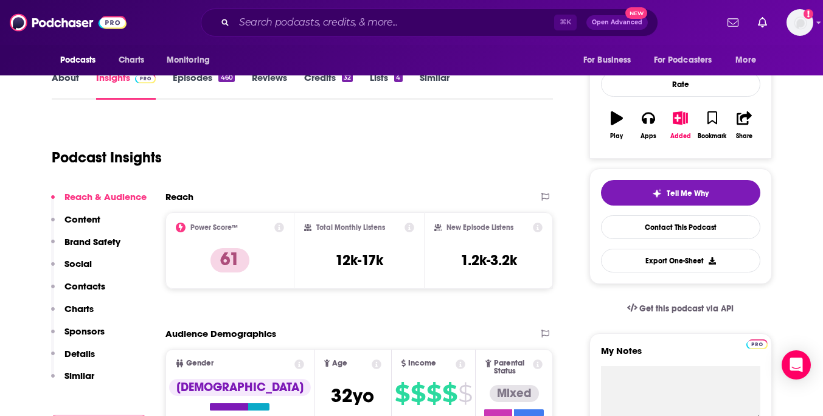
click at [79, 287] on p "Contacts" at bounding box center [84, 286] width 41 height 12
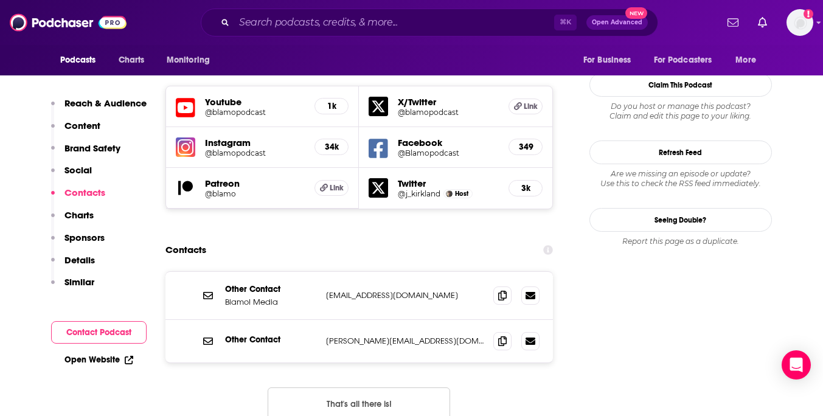
scroll to position [1396, 0]
click at [497, 285] on span at bounding box center [502, 294] width 18 height 18
click at [499, 335] on icon at bounding box center [502, 340] width 9 height 10
click at [77, 214] on p "Charts" at bounding box center [78, 215] width 29 height 12
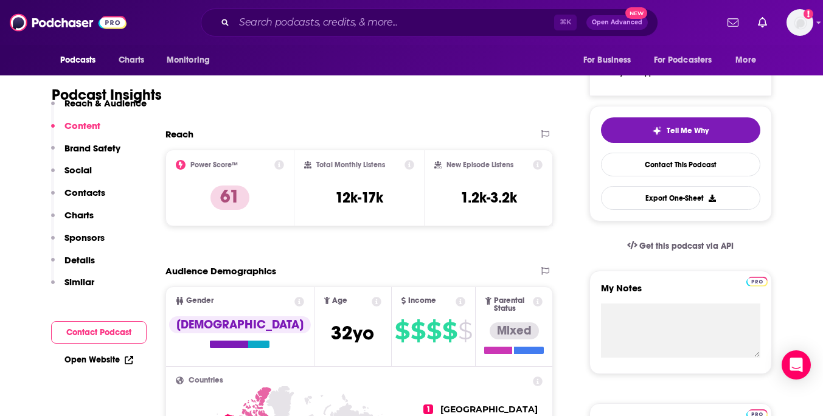
scroll to position [0, 0]
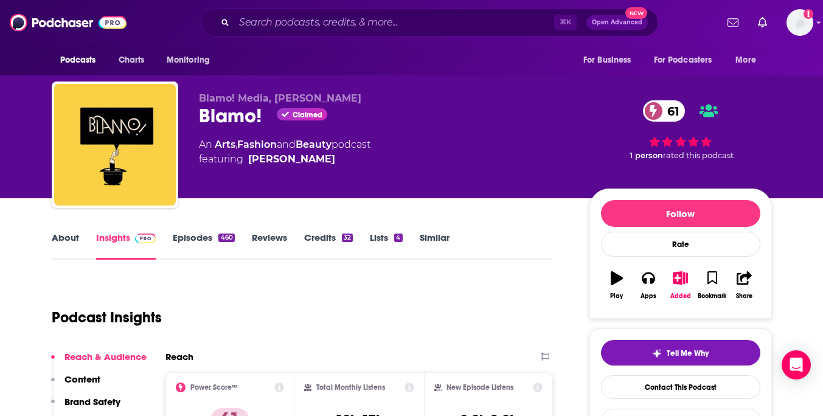
click at [203, 238] on link "Episodes 460" at bounding box center [203, 246] width 61 height 28
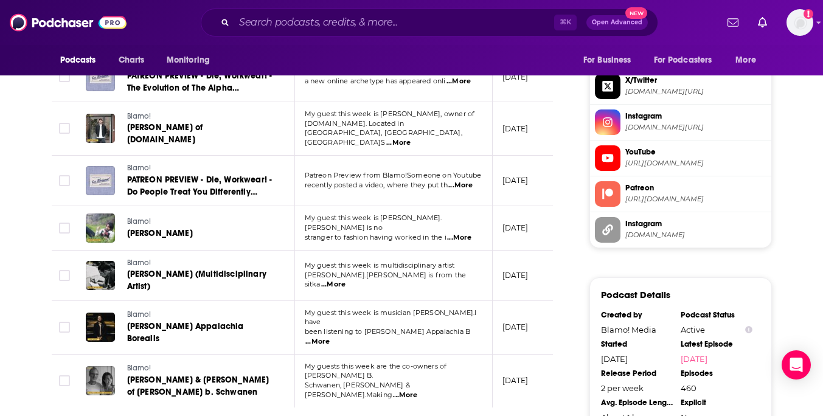
scroll to position [1195, 0]
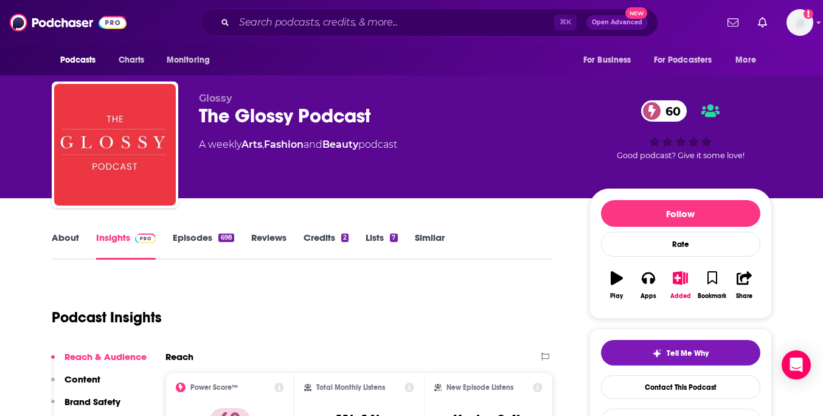
click at [191, 242] on link "Episodes 698" at bounding box center [203, 246] width 61 height 28
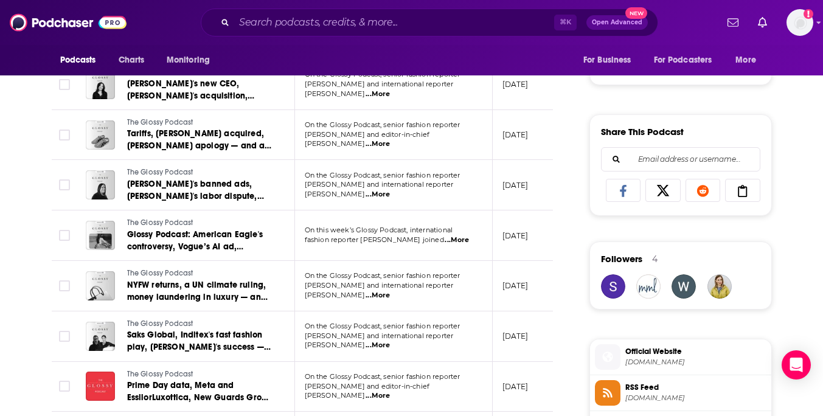
scroll to position [695, 0]
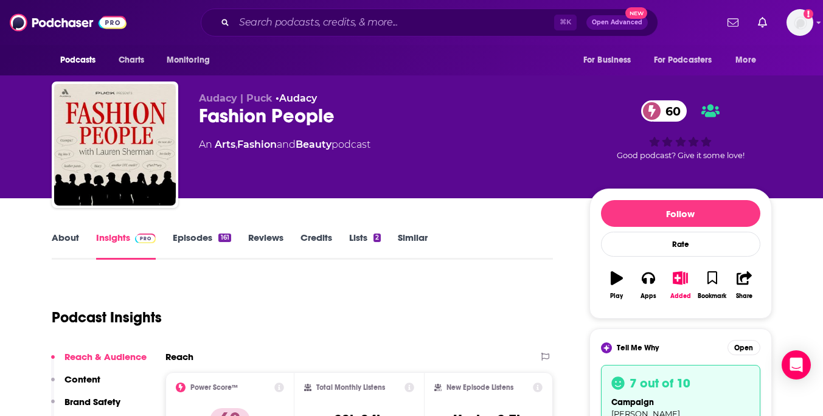
click at [181, 234] on link "Episodes 161" at bounding box center [202, 246] width 58 height 28
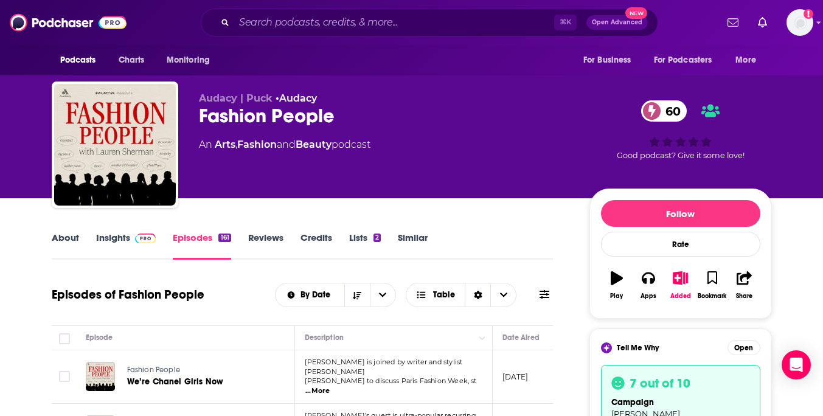
click at [117, 240] on link "Insights" at bounding box center [126, 246] width 60 height 28
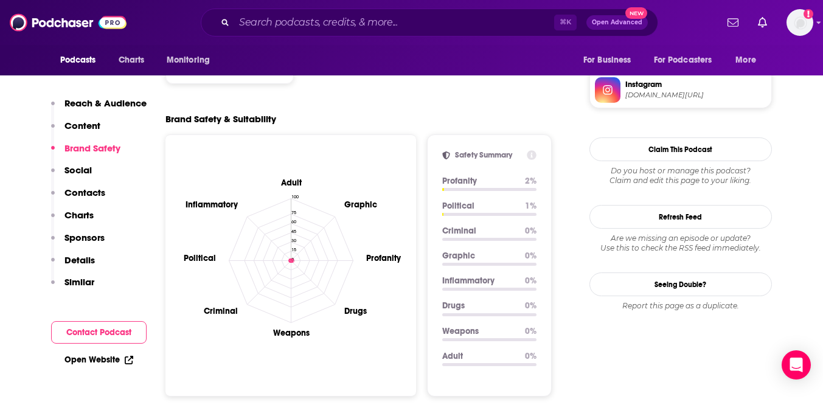
scroll to position [1338, 0]
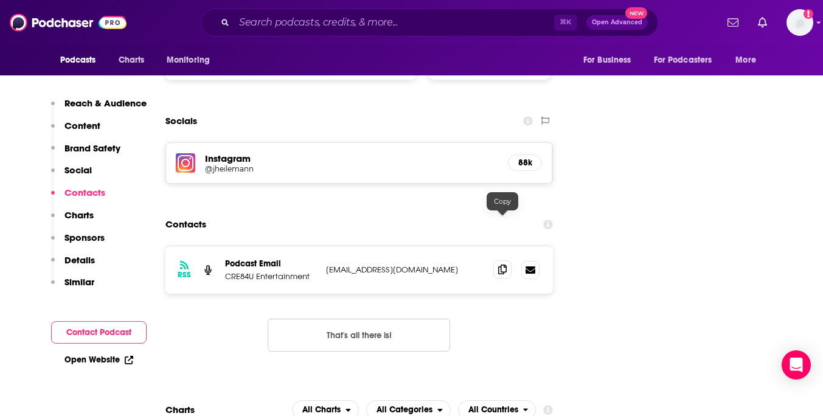
click at [504, 265] on icon at bounding box center [502, 270] width 9 height 10
click at [84, 214] on p "Charts" at bounding box center [78, 215] width 29 height 12
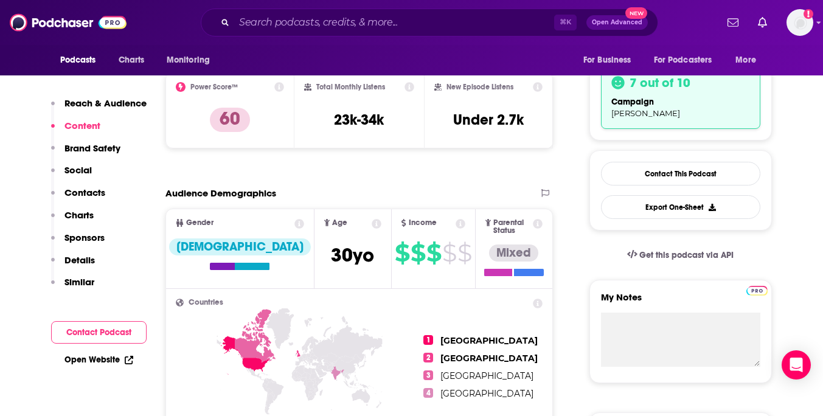
scroll to position [120, 0]
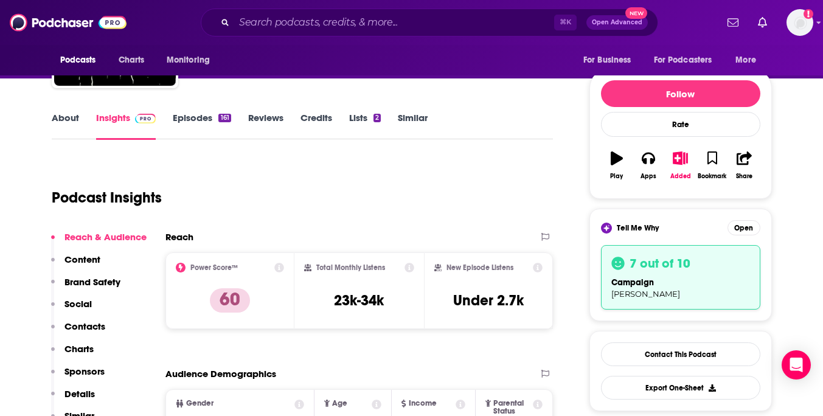
click at [187, 117] on link "Episodes 161" at bounding box center [202, 126] width 58 height 28
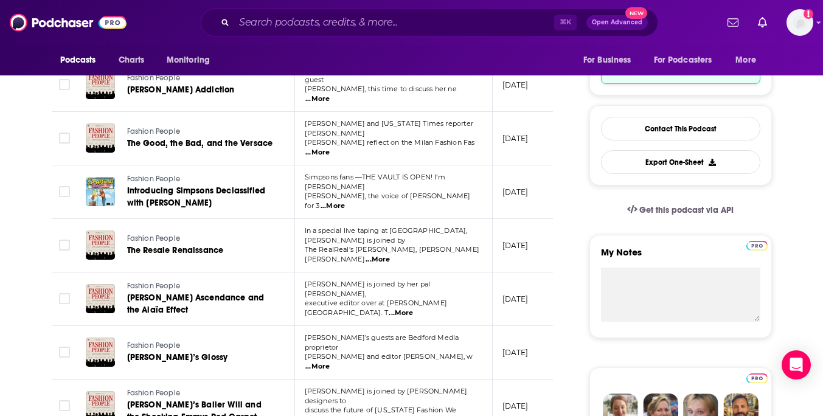
scroll to position [363, 0]
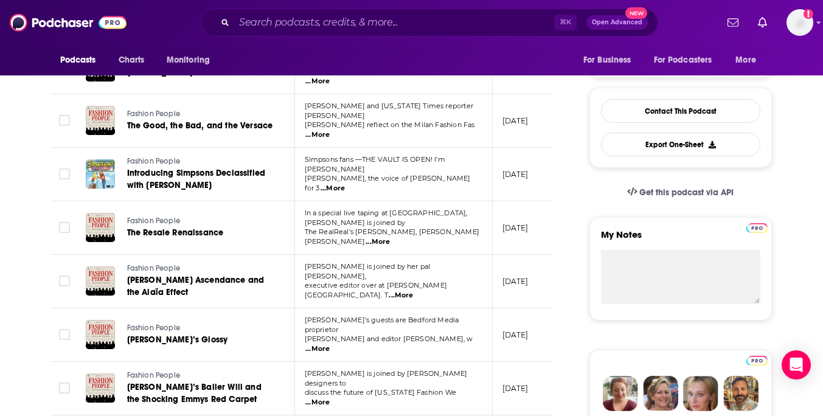
click at [330, 344] on span "...More" at bounding box center [317, 349] width 24 height 10
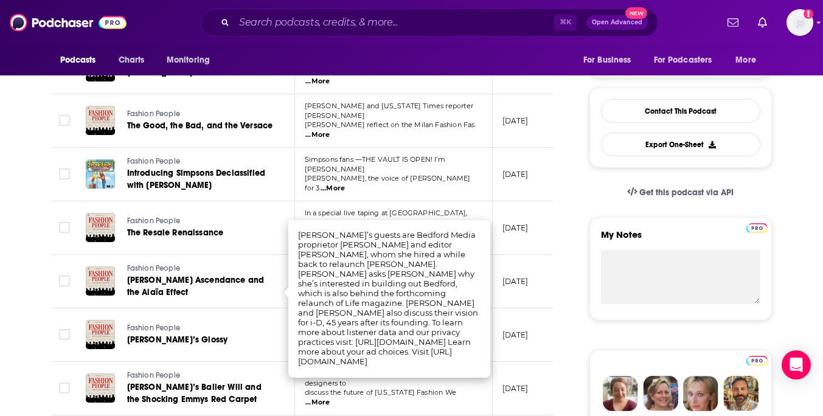
click at [239, 262] on td "Fashion People [PERSON_NAME] Ascendance and the Alaïa Effect" at bounding box center [185, 282] width 219 height 54
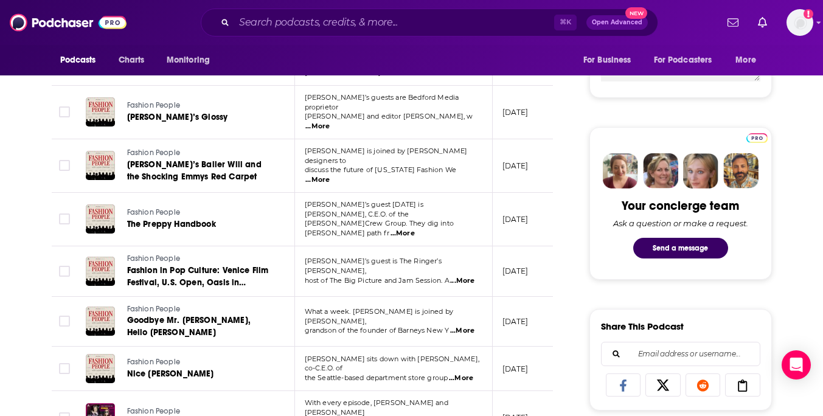
scroll to position [589, 0]
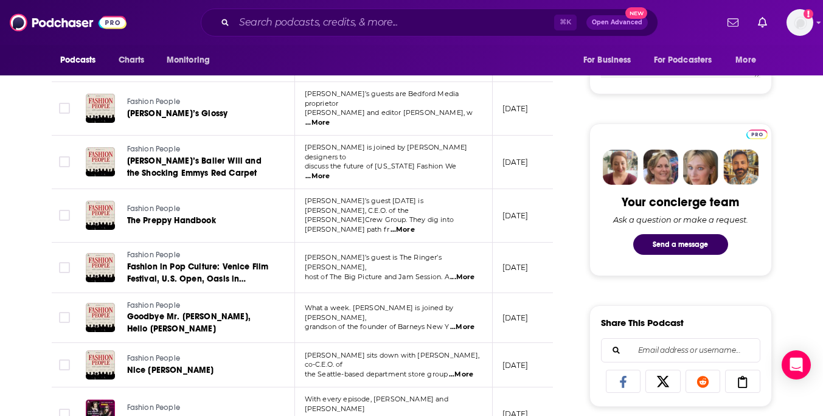
click at [459, 370] on span "...More" at bounding box center [461, 375] width 24 height 10
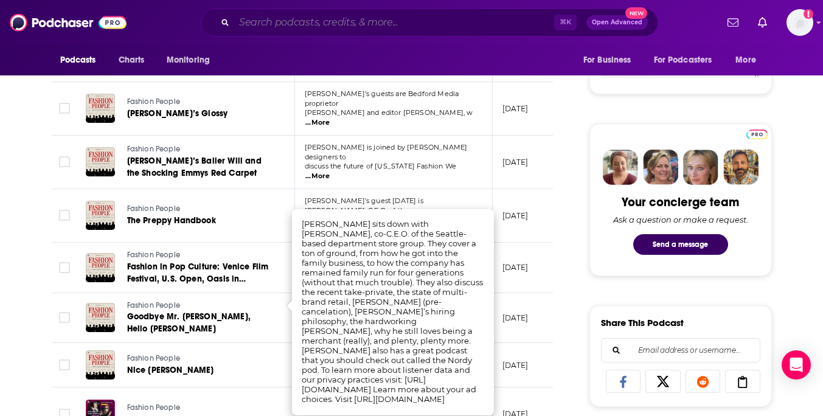
click at [307, 25] on input "Search podcasts, credits, & more..." at bounding box center [394, 22] width 320 height 19
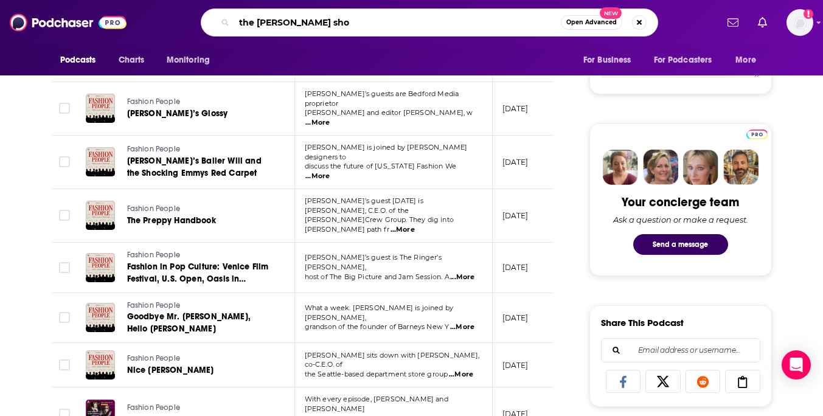
type input "the [PERSON_NAME] show"
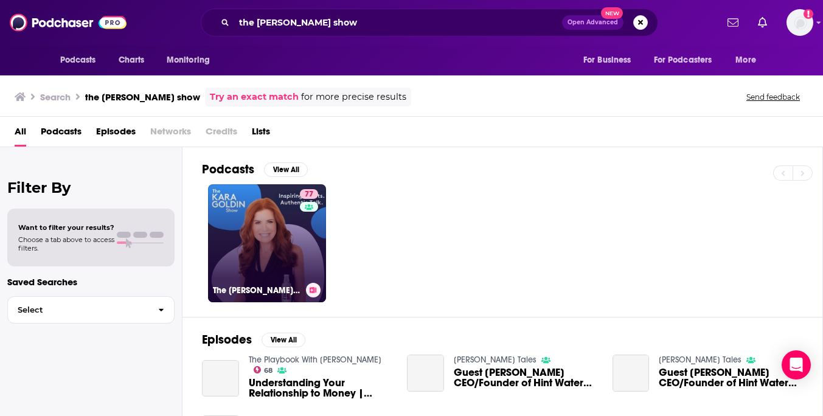
click at [255, 235] on link "77 The [PERSON_NAME] Show" at bounding box center [267, 243] width 118 height 118
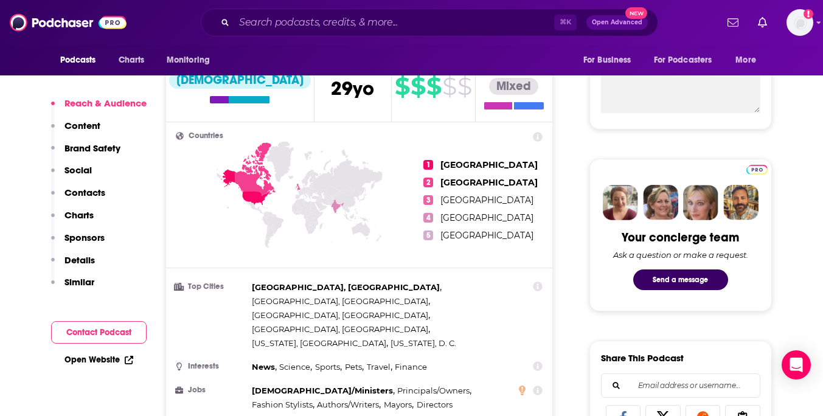
scroll to position [472, 0]
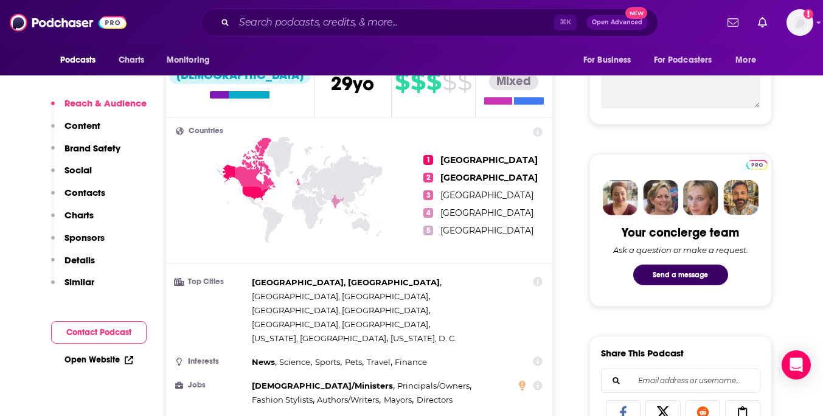
click at [86, 173] on p "Social" at bounding box center [77, 170] width 27 height 12
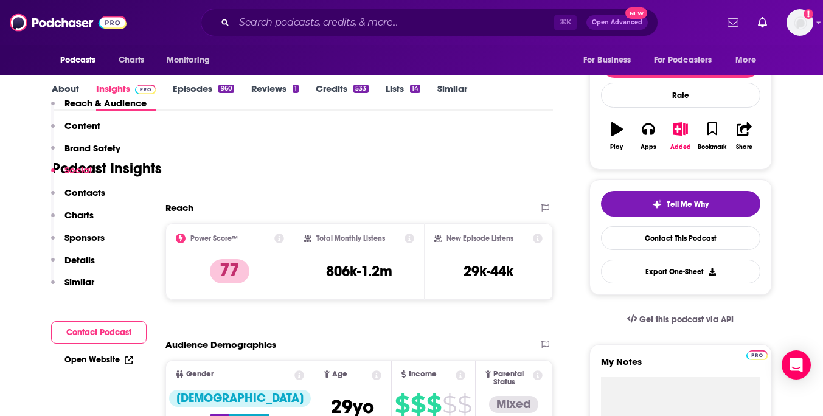
scroll to position [0, 0]
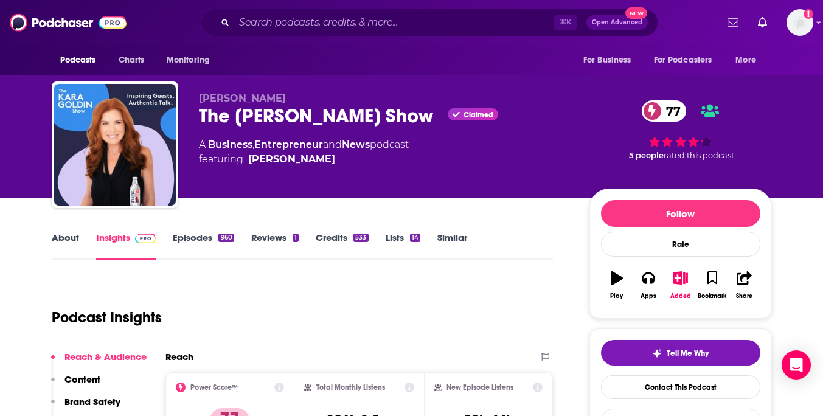
click at [212, 234] on link "Episodes 960" at bounding box center [203, 246] width 61 height 28
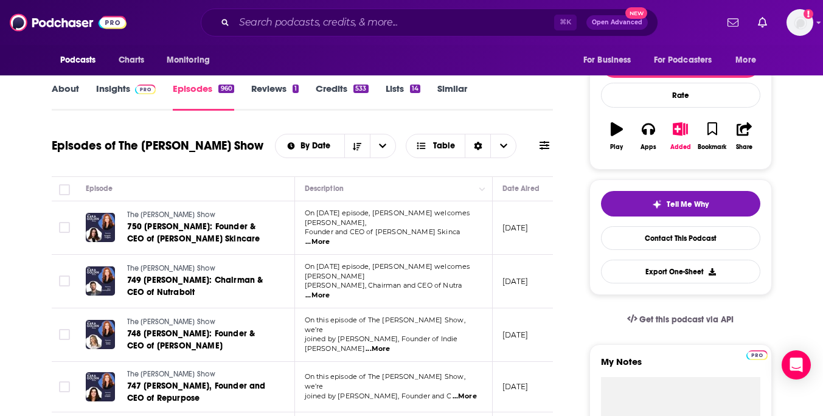
click at [71, 91] on link "About" at bounding box center [65, 97] width 27 height 28
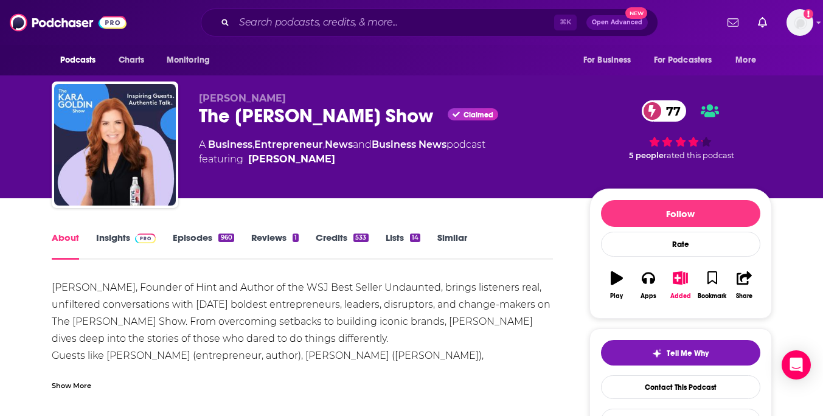
click at [108, 240] on link "Insights" at bounding box center [126, 246] width 60 height 28
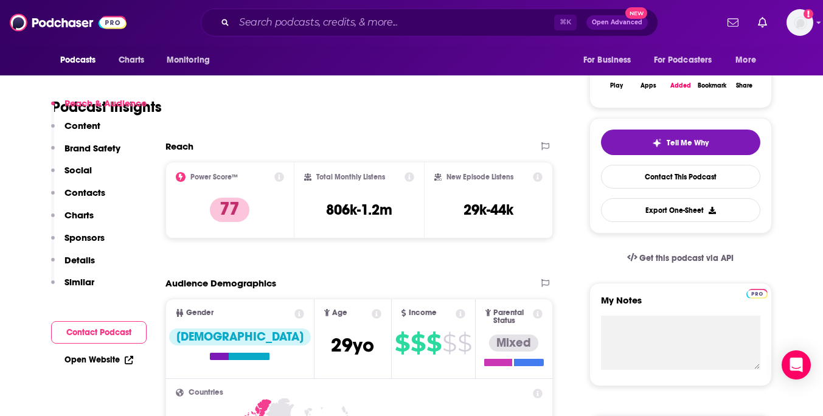
scroll to position [237, 0]
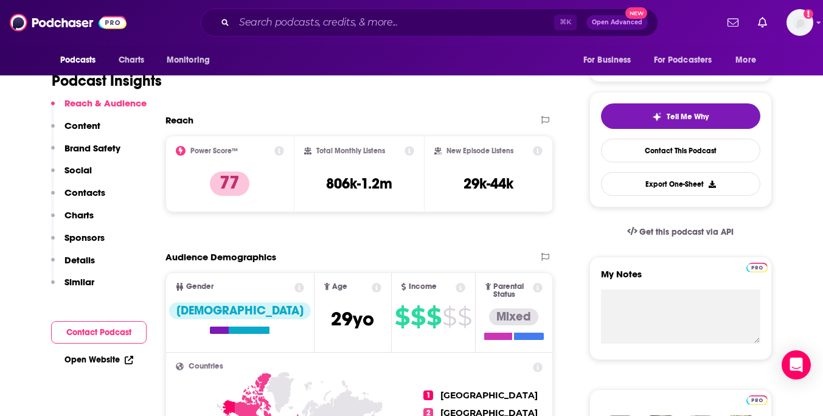
click at [85, 171] on p "Social" at bounding box center [77, 170] width 27 height 12
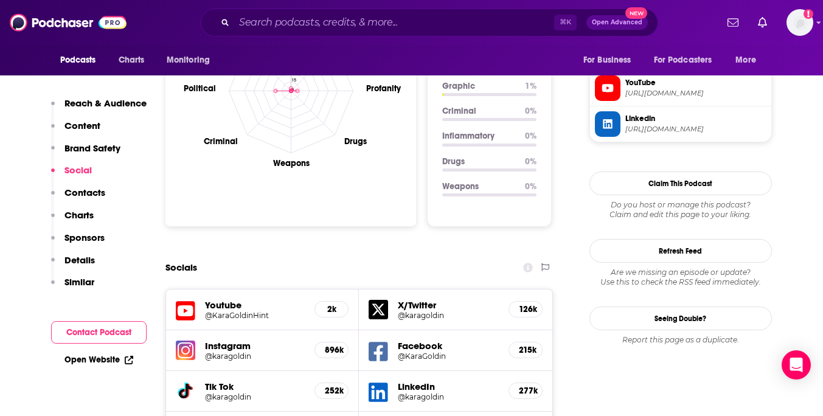
scroll to position [1204, 0]
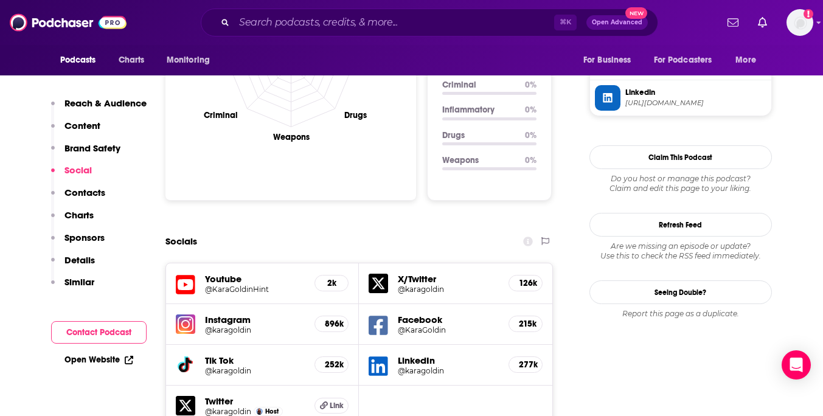
click at [313, 263] on div "Youtube @KaraGoldinHint 2k" at bounding box center [262, 283] width 193 height 41
click at [193, 275] on icon at bounding box center [185, 284] width 19 height 19
click at [524, 278] on h5 "126k" at bounding box center [525, 283] width 13 height 10
click at [398, 285] on h5 "@karagoldin" at bounding box center [448, 289] width 101 height 9
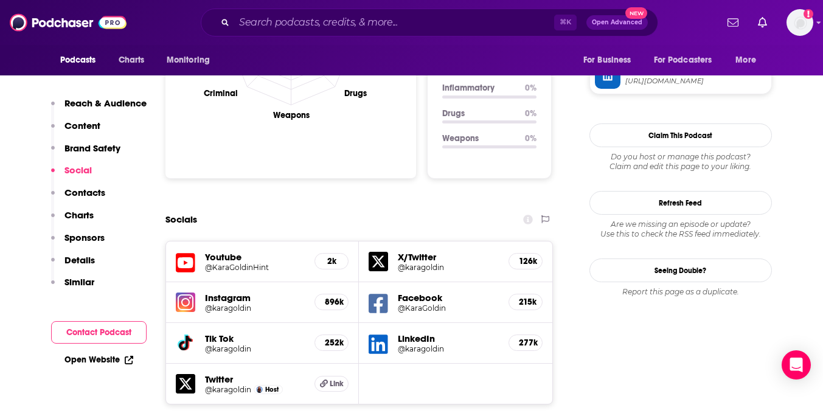
scroll to position [1232, 0]
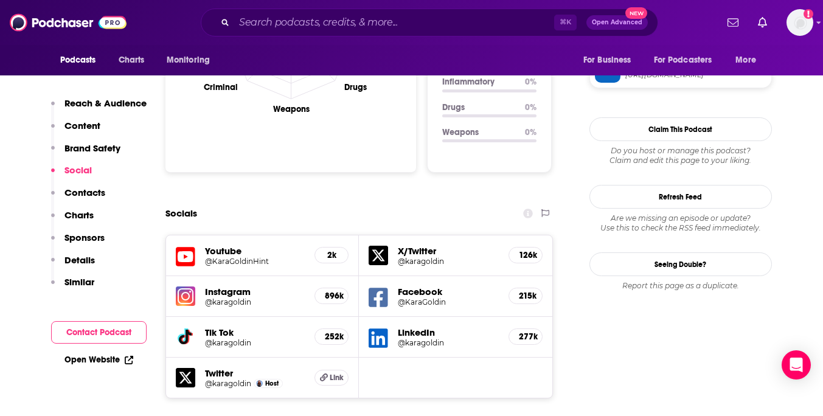
click at [335, 332] on h5 "252k" at bounding box center [331, 337] width 13 height 10
click at [326, 332] on h5 "252k" at bounding box center [331, 337] width 13 height 10
click at [191, 330] on icon at bounding box center [185, 337] width 13 height 15
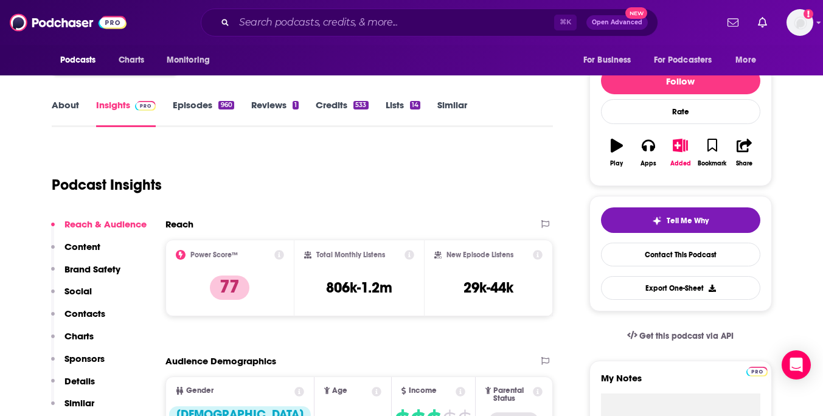
scroll to position [138, 0]
